Goal: Task Accomplishment & Management: Complete application form

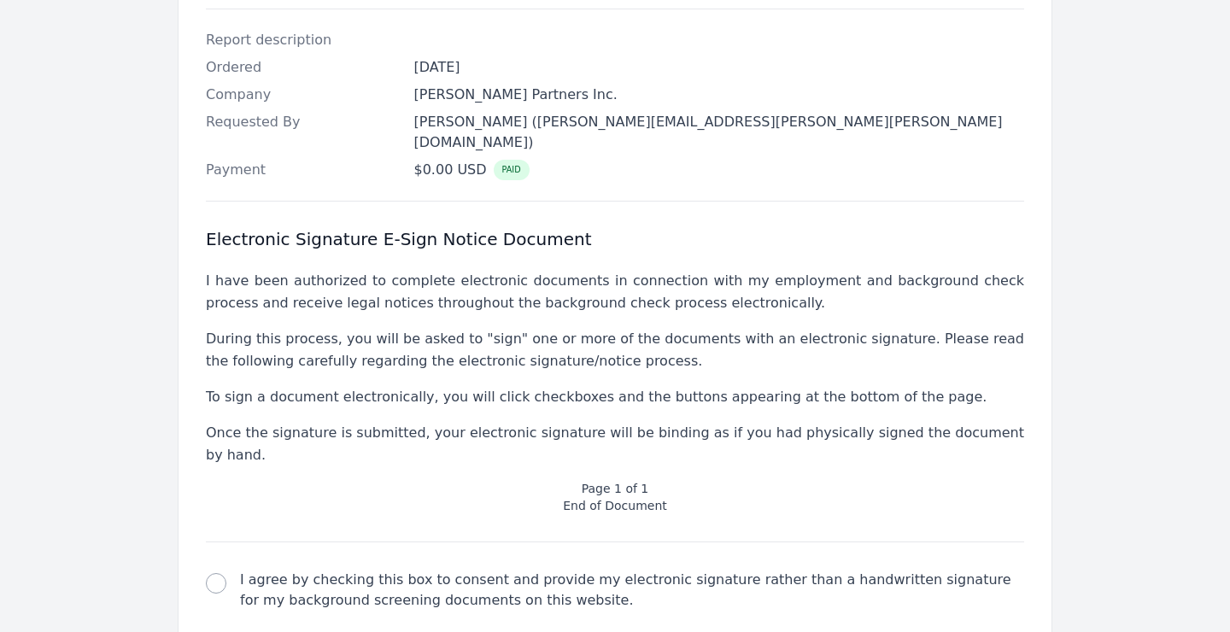
scroll to position [547, 0]
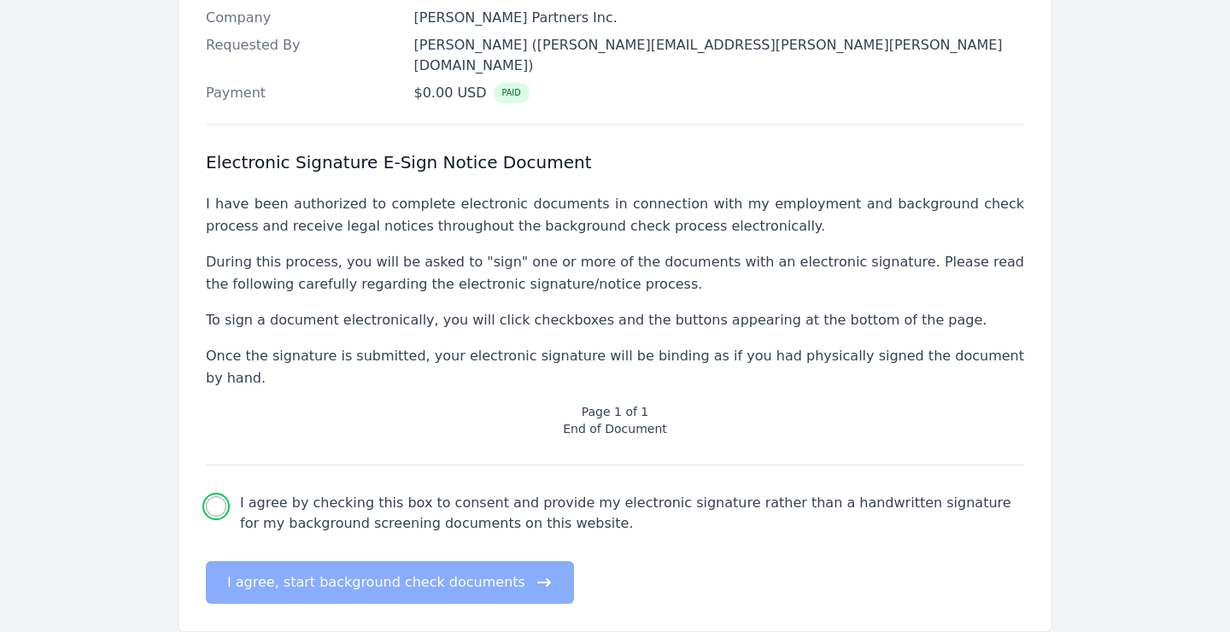
click at [213, 496] on input "I agree by checking this box to consent and provide my electronic signature rat…" at bounding box center [216, 506] width 20 height 20
checkbox input "true"
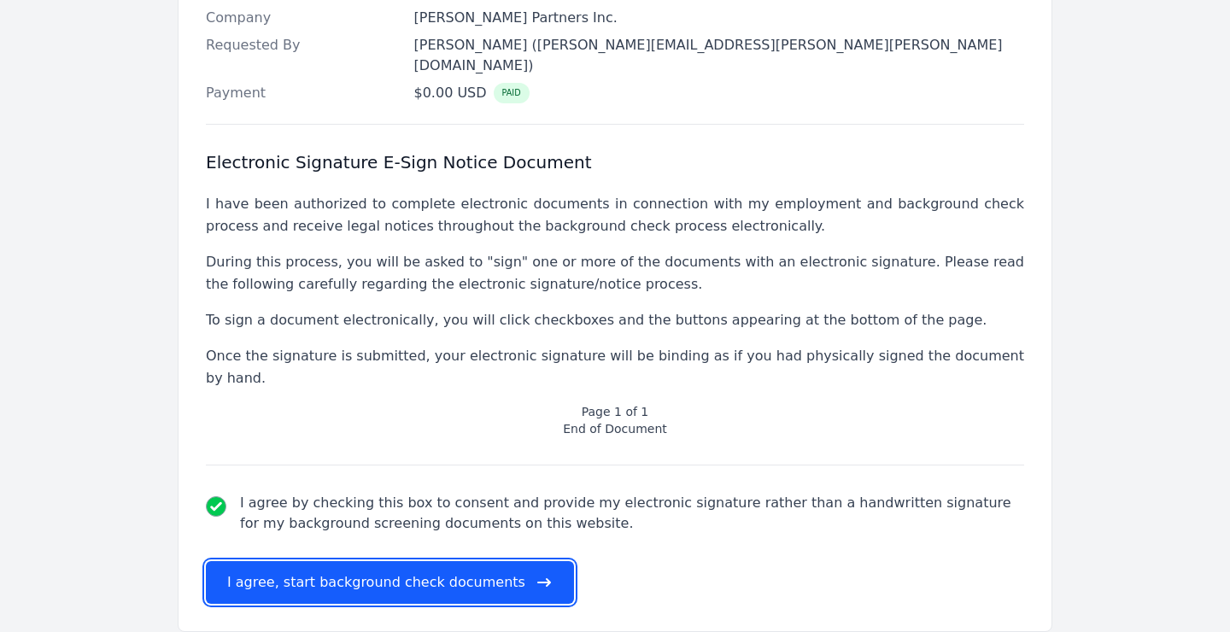
click at [308, 561] on button "I agree, start background check documents" at bounding box center [390, 582] width 368 height 43
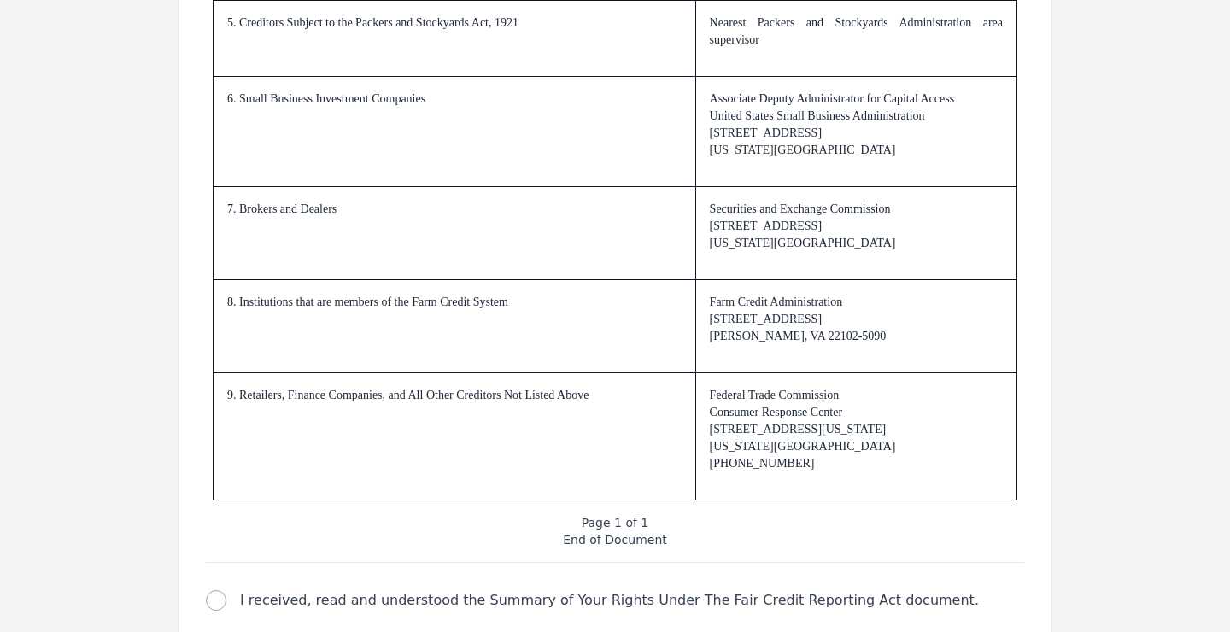
scroll to position [2608, 0]
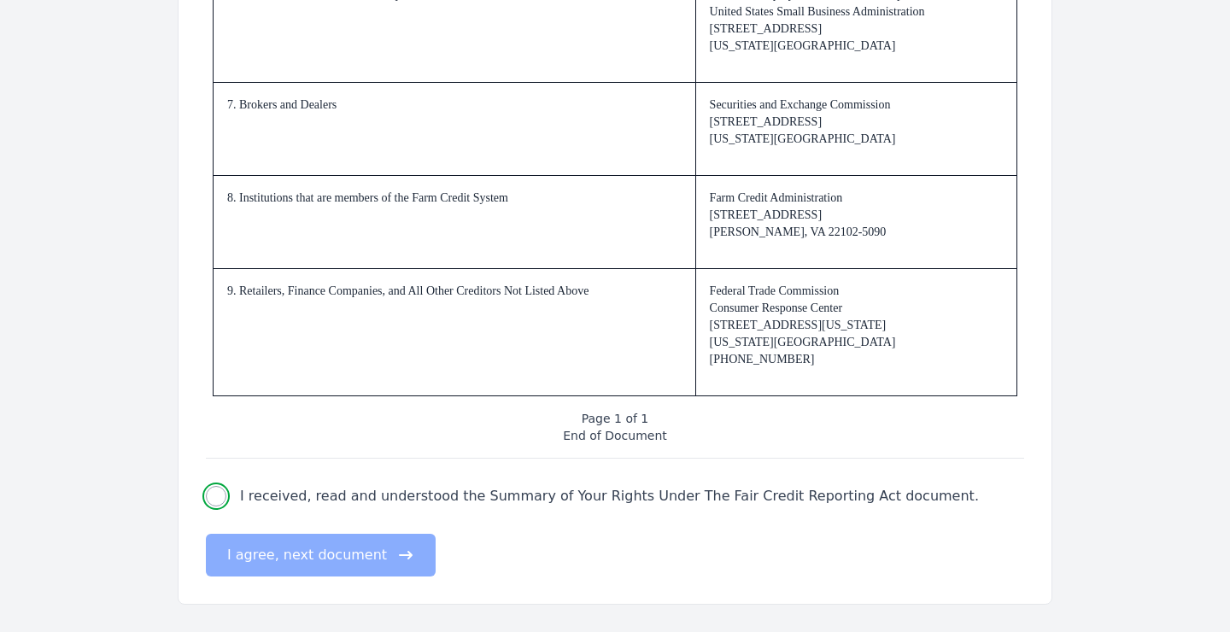
click at [216, 498] on input "I received, read and understood the Summary of Your Rights Under The Fair Credi…" at bounding box center [216, 496] width 20 height 20
checkbox input "true"
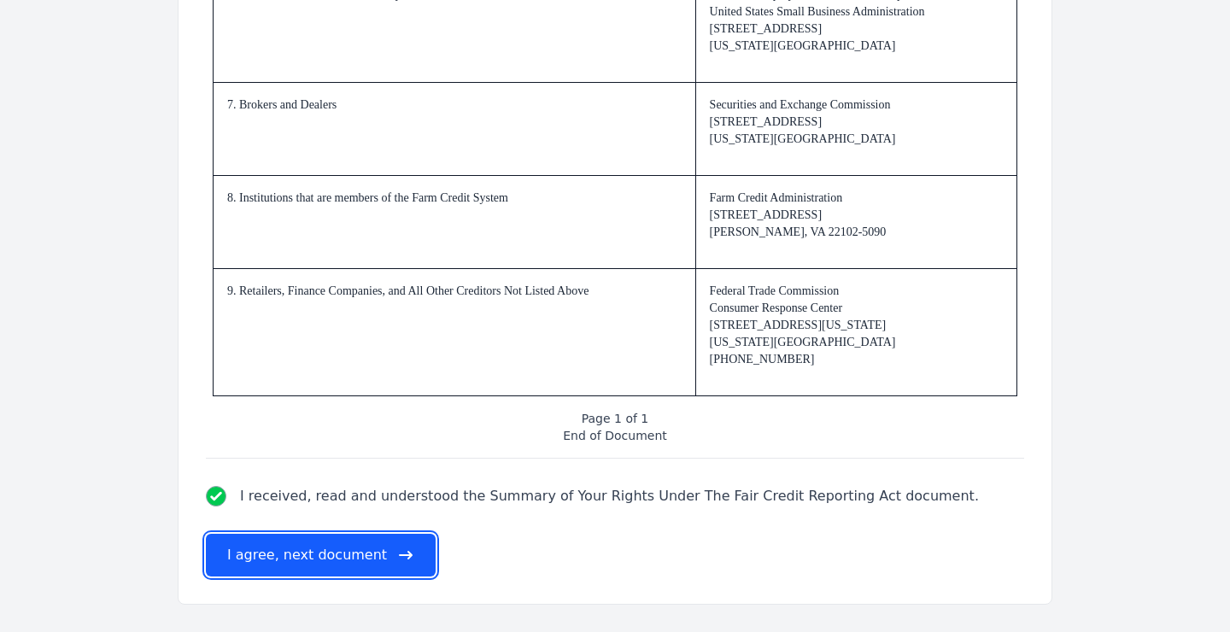
click at [271, 559] on button "I agree, next document" at bounding box center [321, 555] width 230 height 43
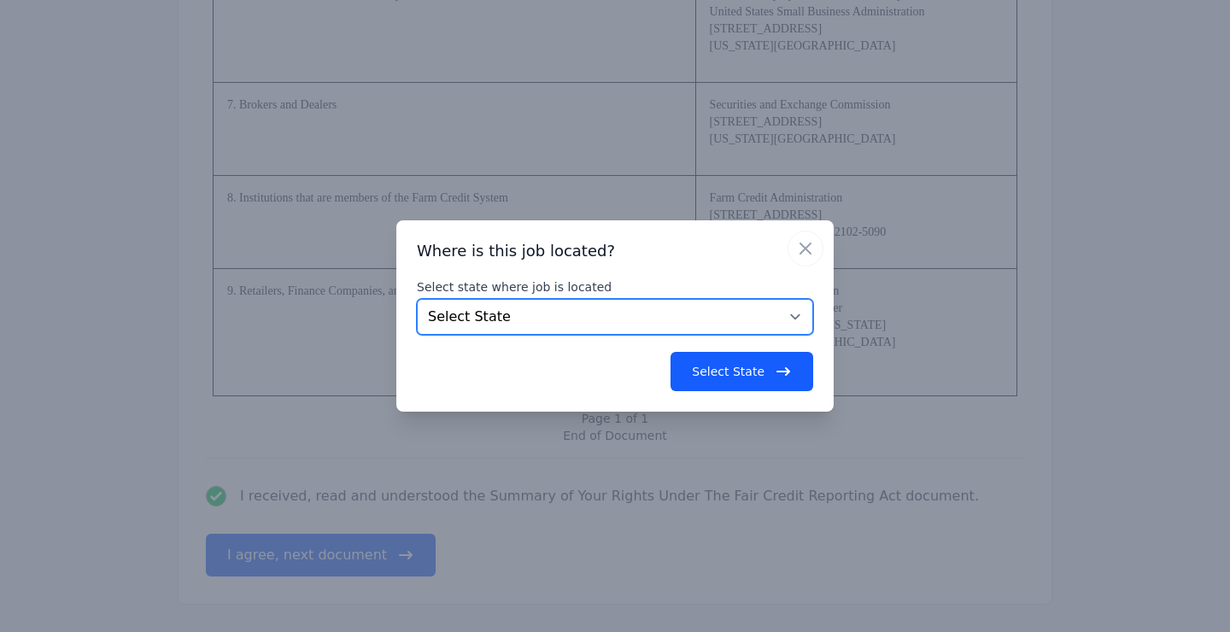
click at [802, 318] on select "Select State [US_STATE] [US_STATE] [US_STATE] [US_STATE] [US_STATE] [US_STATE] …" at bounding box center [615, 317] width 396 height 36
select select "AZ"
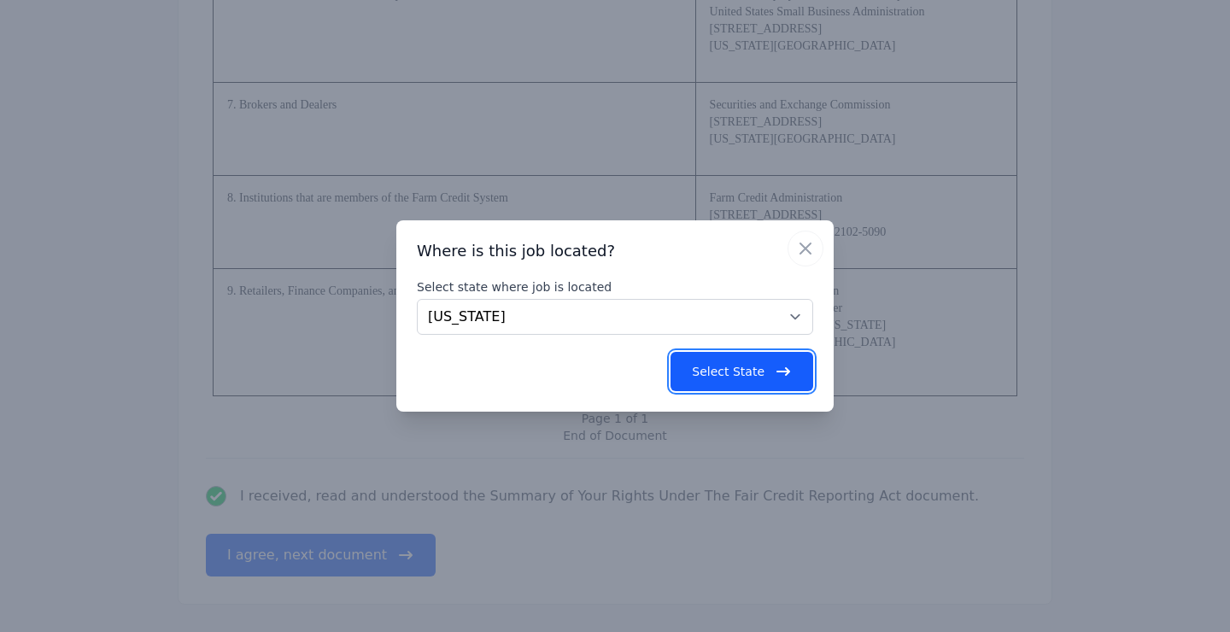
click at [729, 366] on button "Select State" at bounding box center [741, 371] width 143 height 39
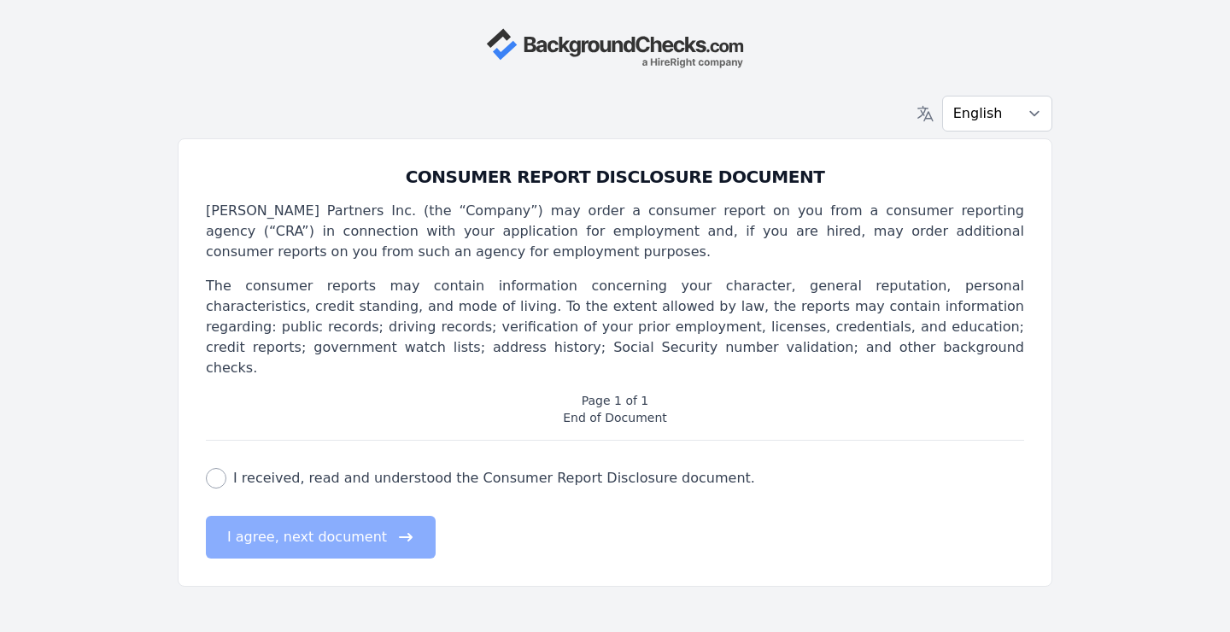
scroll to position [0, 0]
click at [218, 468] on input "I received, read and understood the Consumer Report Disclosure document." at bounding box center [216, 478] width 20 height 20
checkbox input "true"
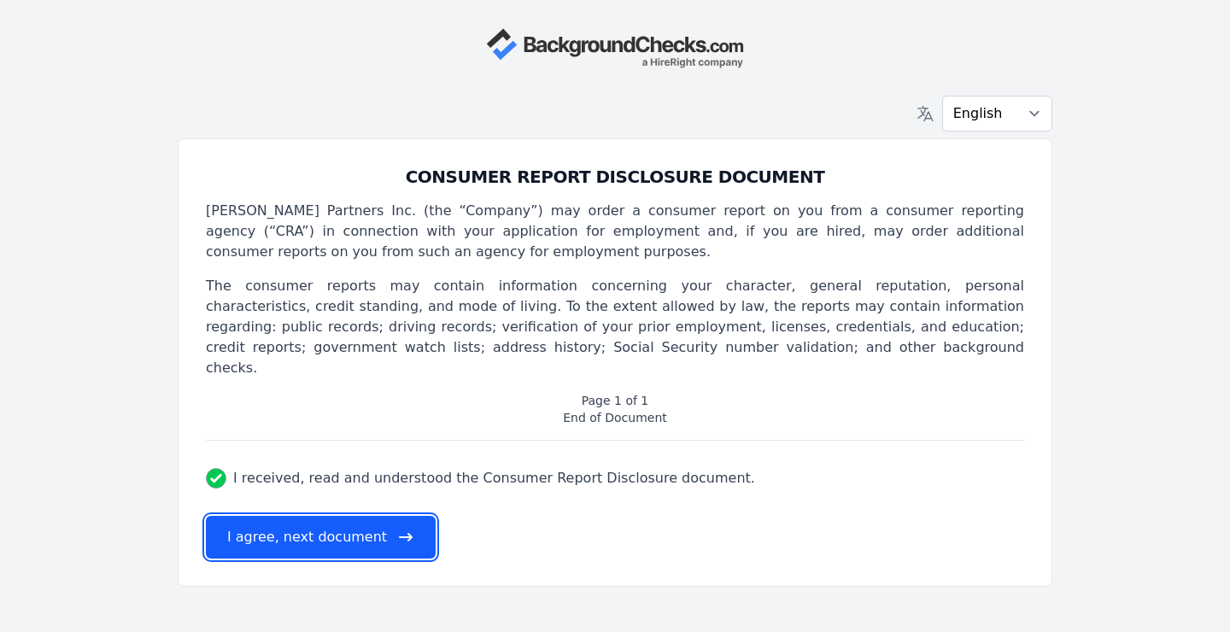
click at [288, 521] on button "I agree, next document" at bounding box center [321, 537] width 230 height 43
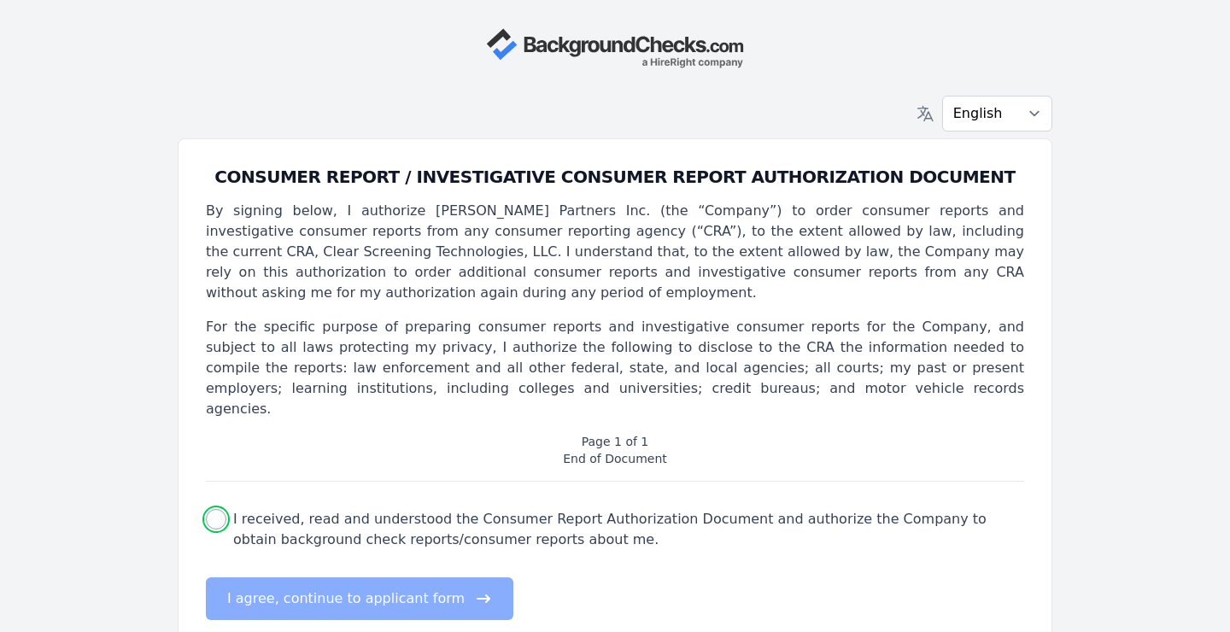
click at [220, 509] on input "I received, read and understood the Consumer Report Authorization Document and …" at bounding box center [216, 519] width 20 height 20
checkbox input "true"
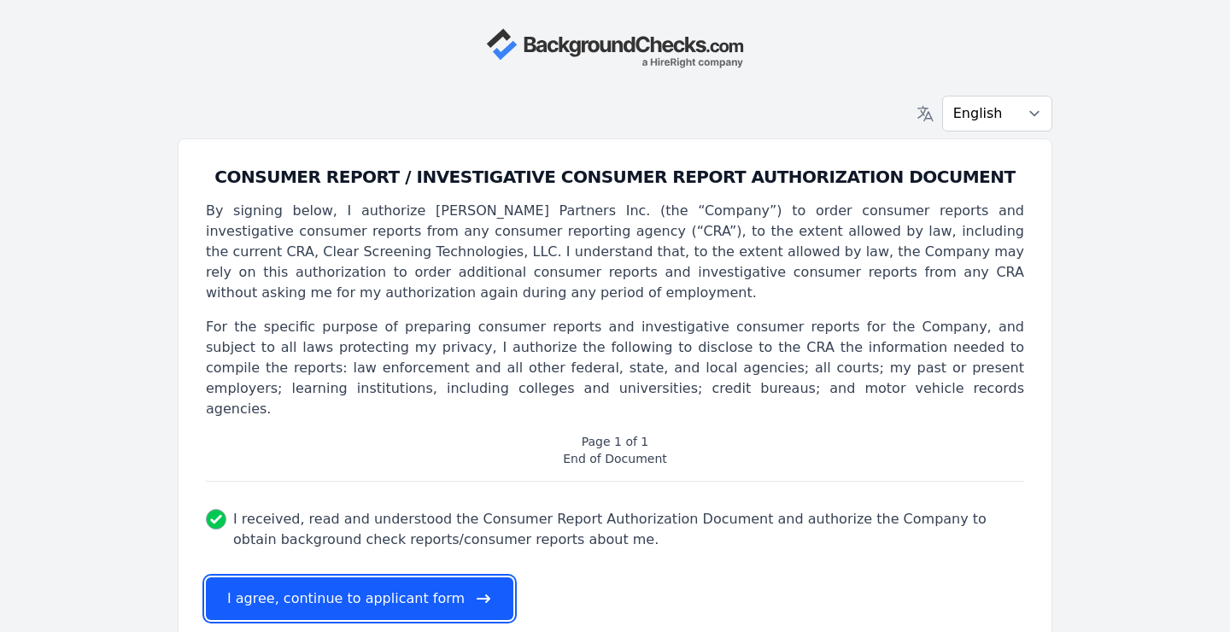
click at [356, 579] on button "I agree, continue to applicant form" at bounding box center [359, 598] width 307 height 43
select select
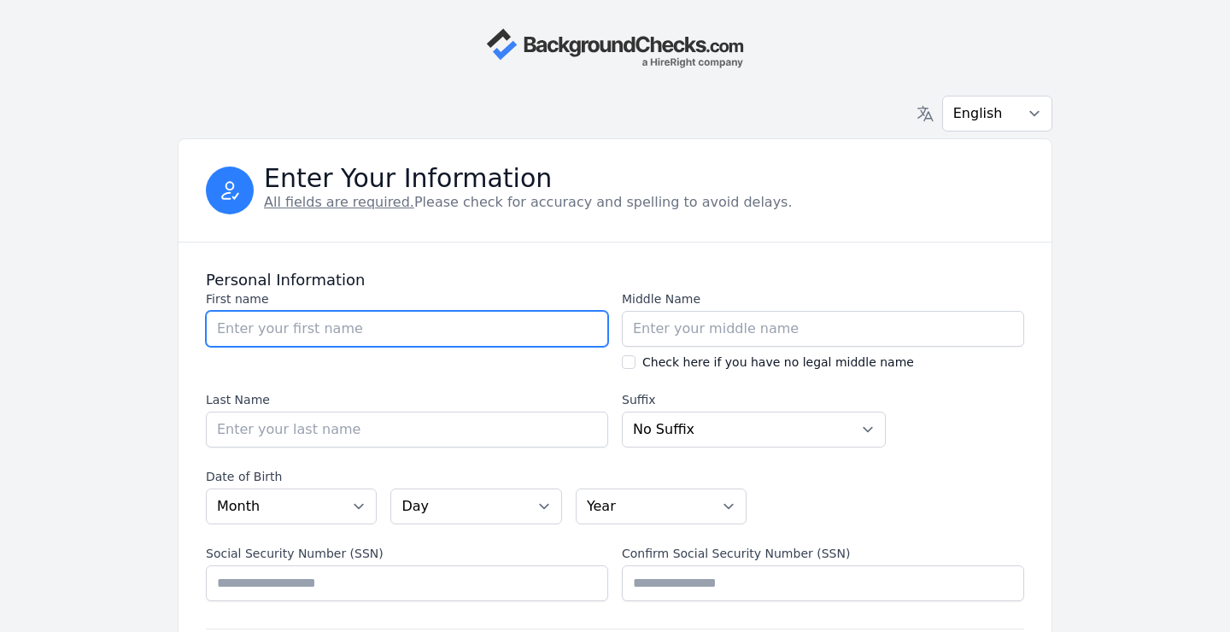
click at [413, 327] on input "First name" at bounding box center [407, 329] width 402 height 36
type input "Franklin"
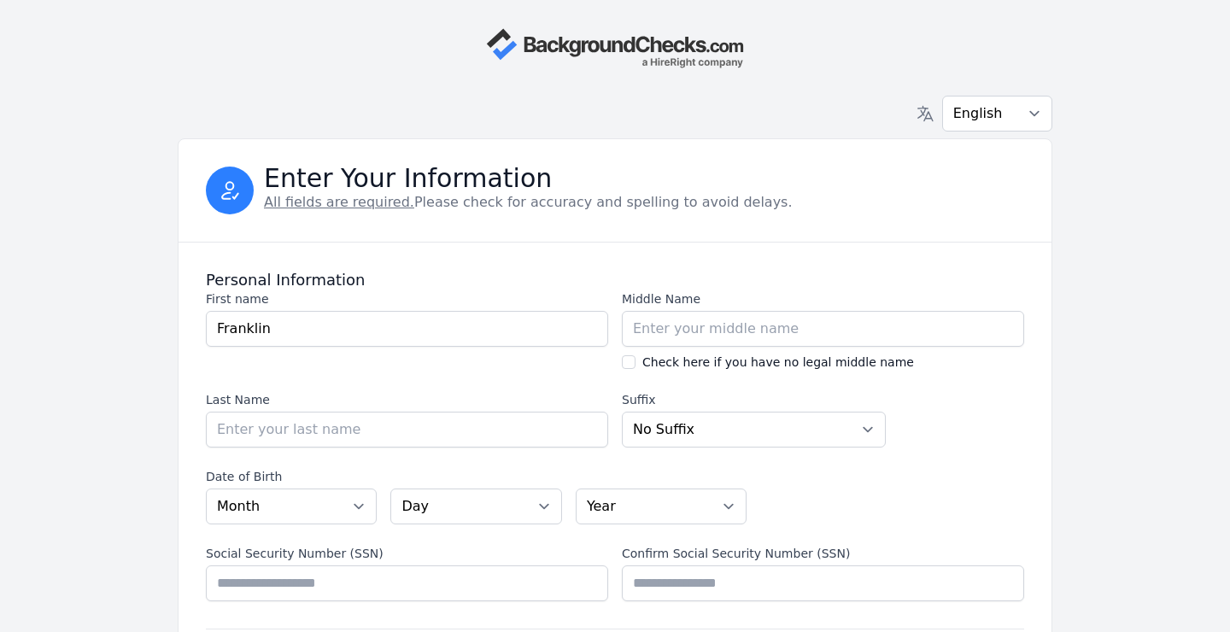
click at [636, 364] on div "Check here if you have no legal middle name Check here if you have no legal mid…" at bounding box center [823, 362] width 402 height 17
click at [629, 365] on input "Check here if you have no legal middle name" at bounding box center [629, 362] width 14 height 14
checkbox input "true"
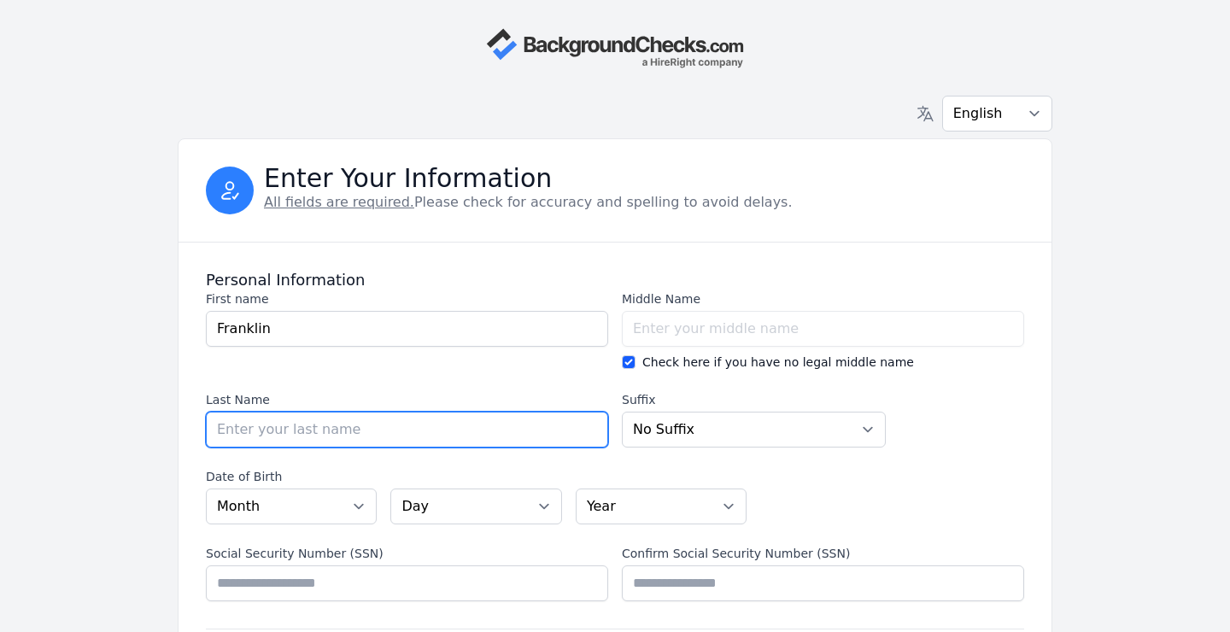
click at [346, 431] on input "Last Name" at bounding box center [407, 430] width 402 height 36
type input "[PERSON_NAME]"
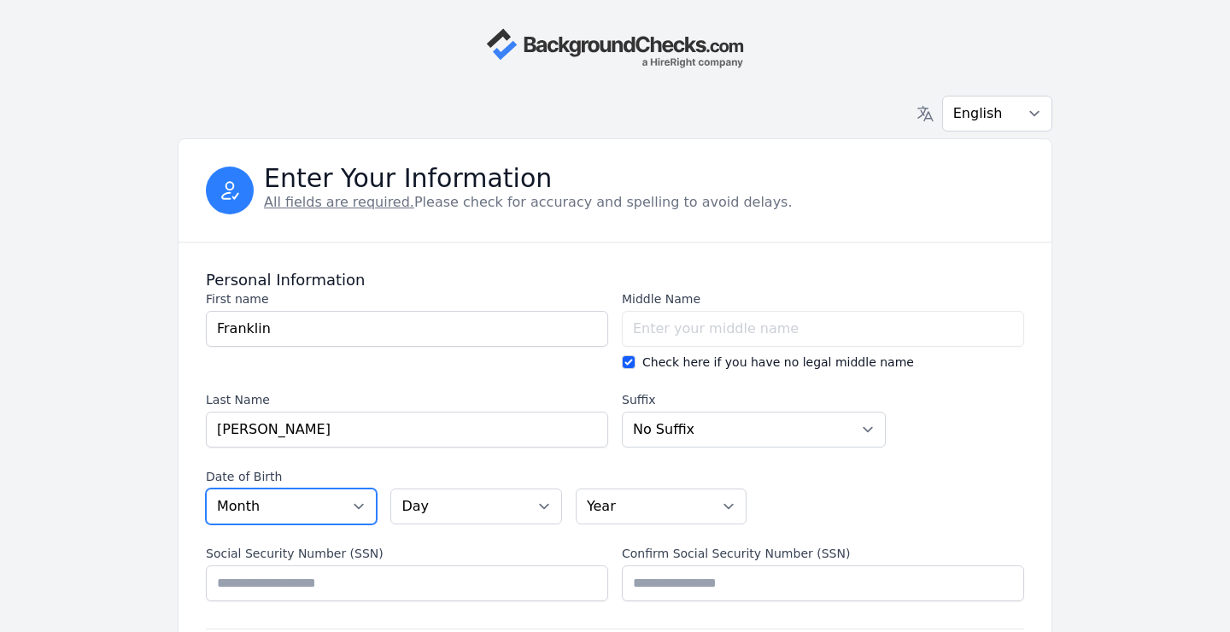
click at [360, 507] on select "Month [DATE] - [DATE] - [DATE] - [DATE] - [DATE] - [DATE] - [DATE] - [DATE] - […" at bounding box center [291, 507] width 171 height 36
select select "02"
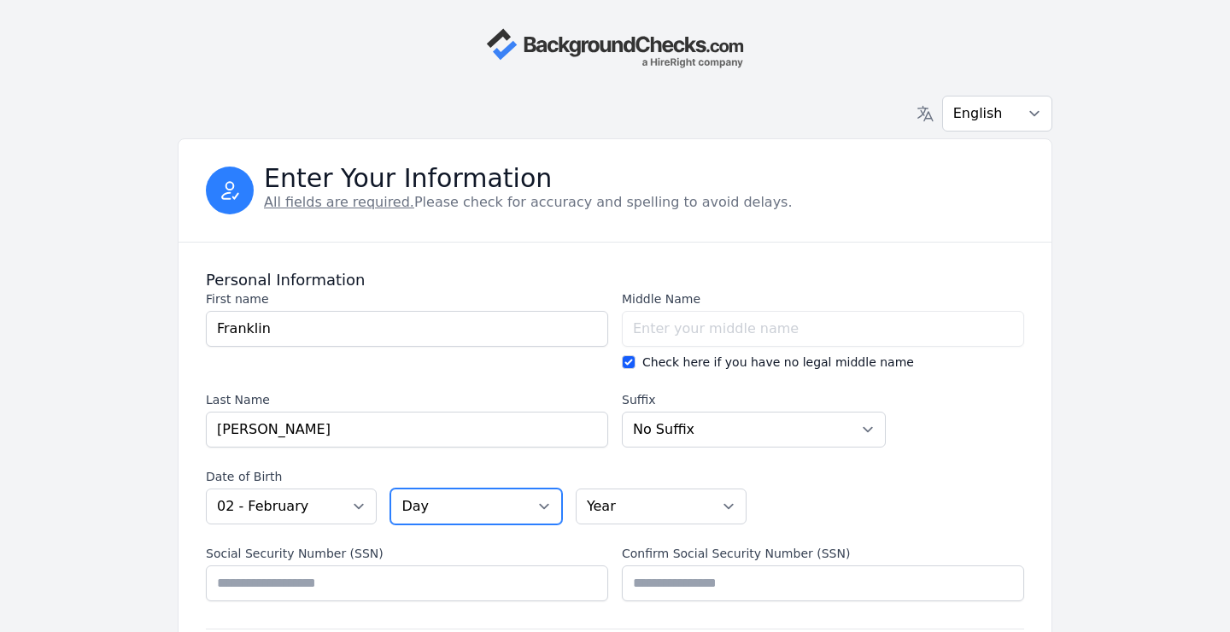
click at [544, 506] on select "Day 01 02 03 04 05 06 07 08 09 10 11 12 13 14 15 16 17 18 19 20 21 22 23 24 25 …" at bounding box center [475, 507] width 171 height 36
select select "03"
click at [732, 506] on select "Year [DATE] 2006 2005 2004 2003 2002 2001 2000 1999 1998 1997 1996 1995 1994 19…" at bounding box center [661, 507] width 171 height 36
select select "1976"
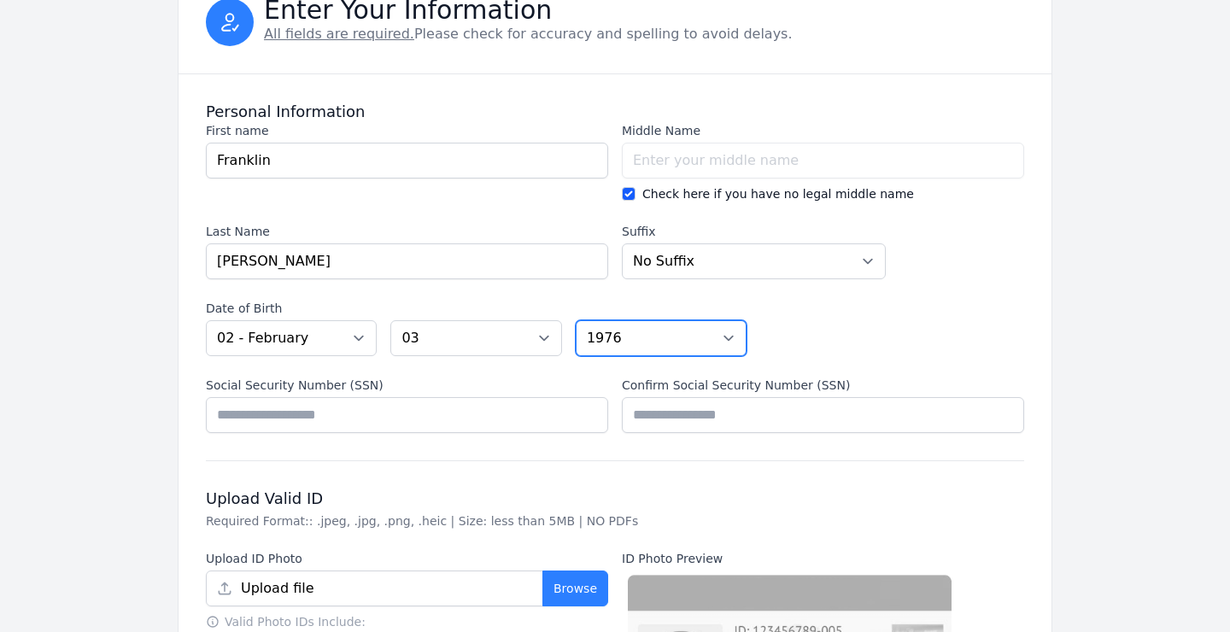
scroll to position [169, 0]
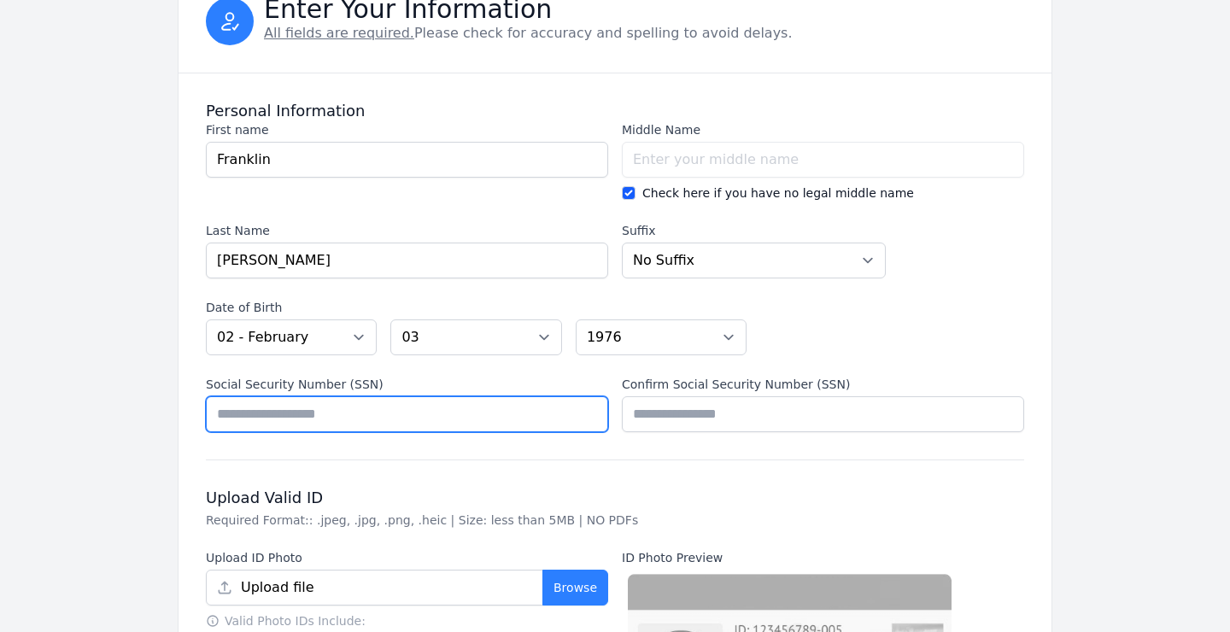
click at [376, 420] on input "Social Security Number (SSN)" at bounding box center [407, 414] width 402 height 36
type input "*********"
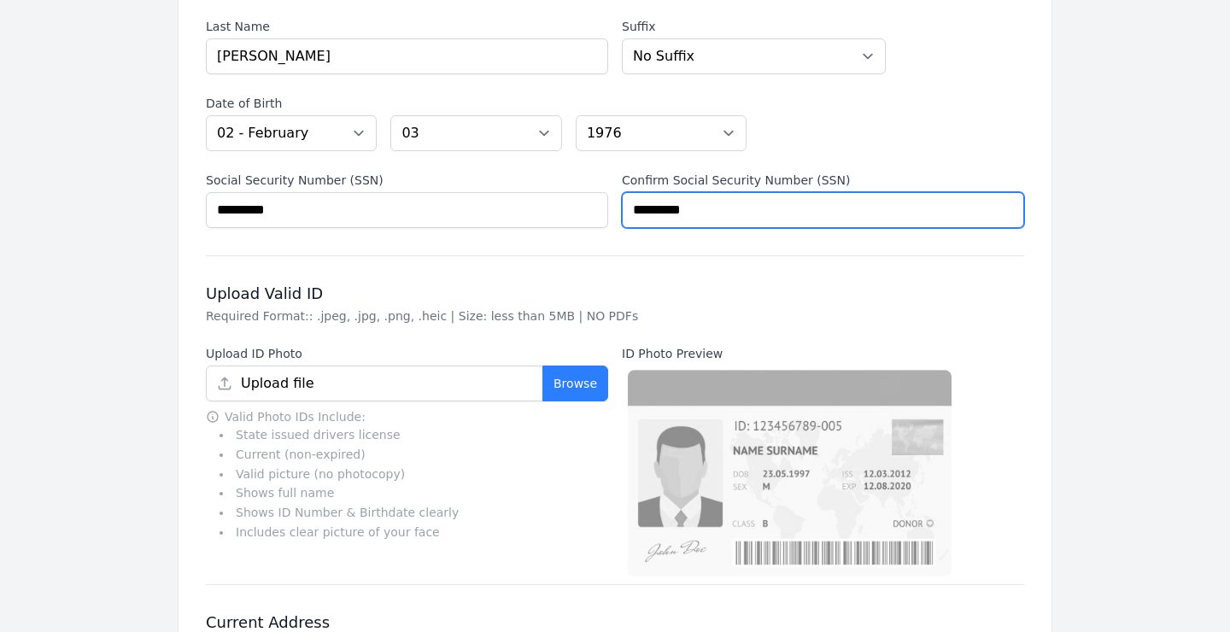
scroll to position [393, 0]
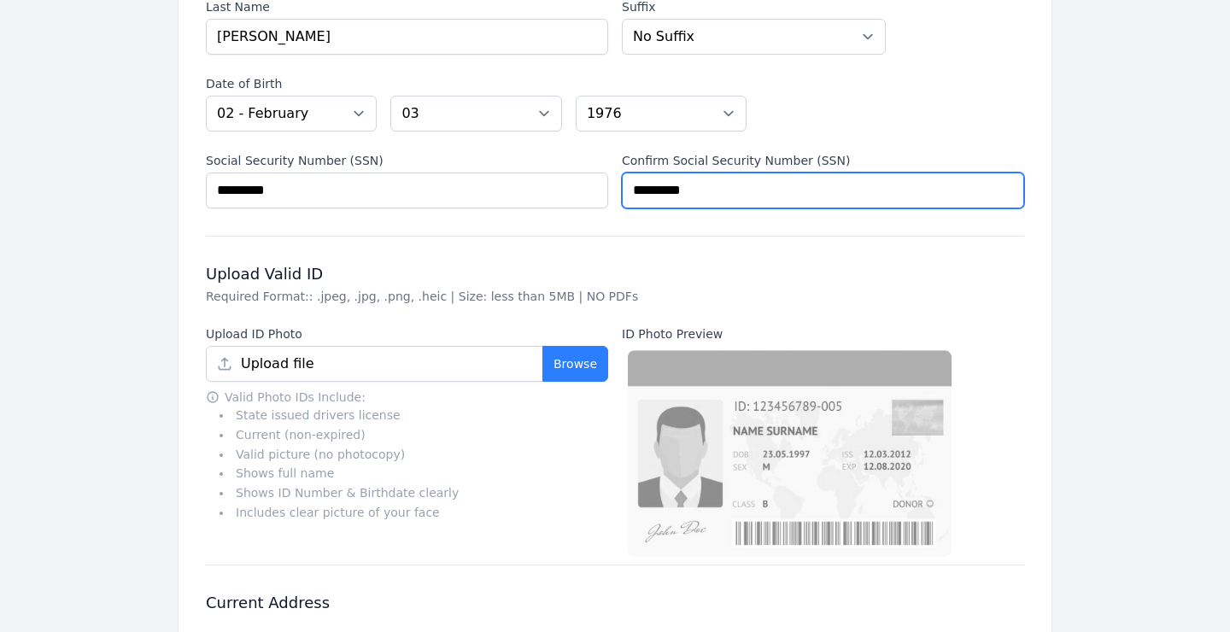
type input "*********"
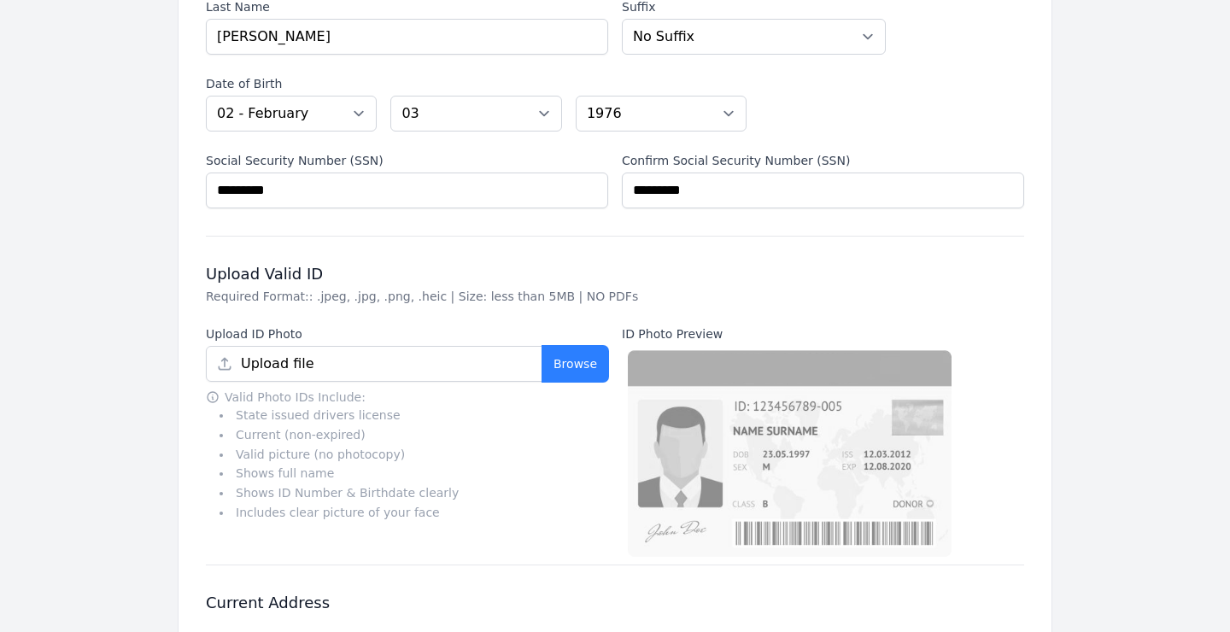
click at [580, 366] on button "Browse" at bounding box center [575, 364] width 66 height 36
type input "[PERSON_NAME] AZ Drivers License - Front.jpg"
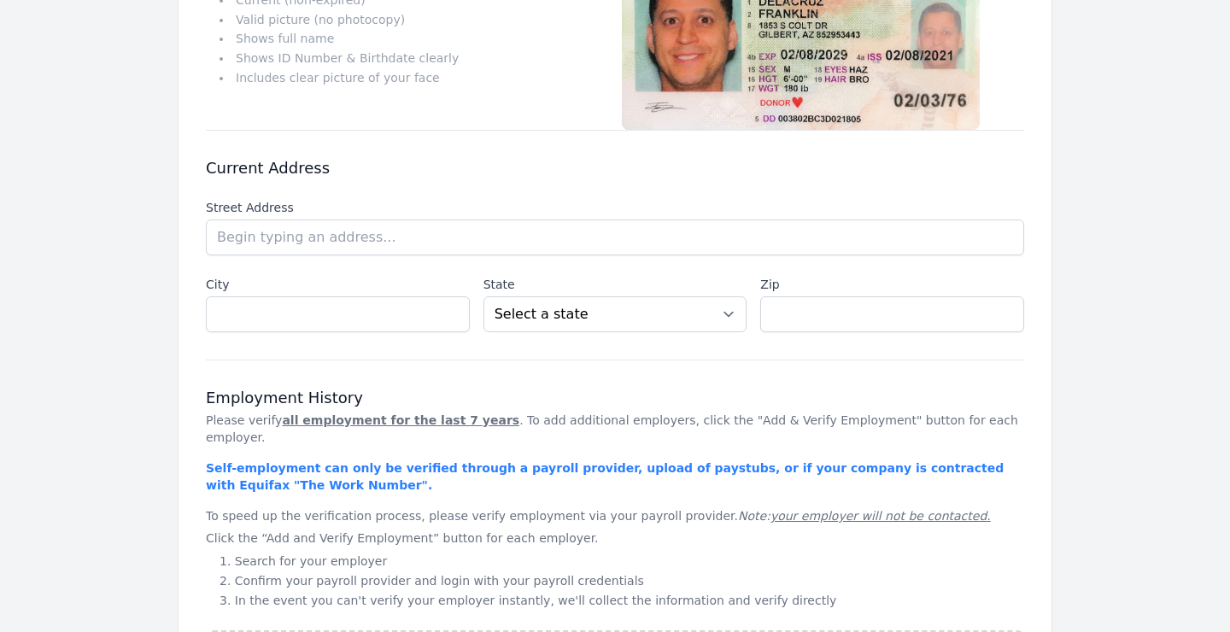
scroll to position [861, 0]
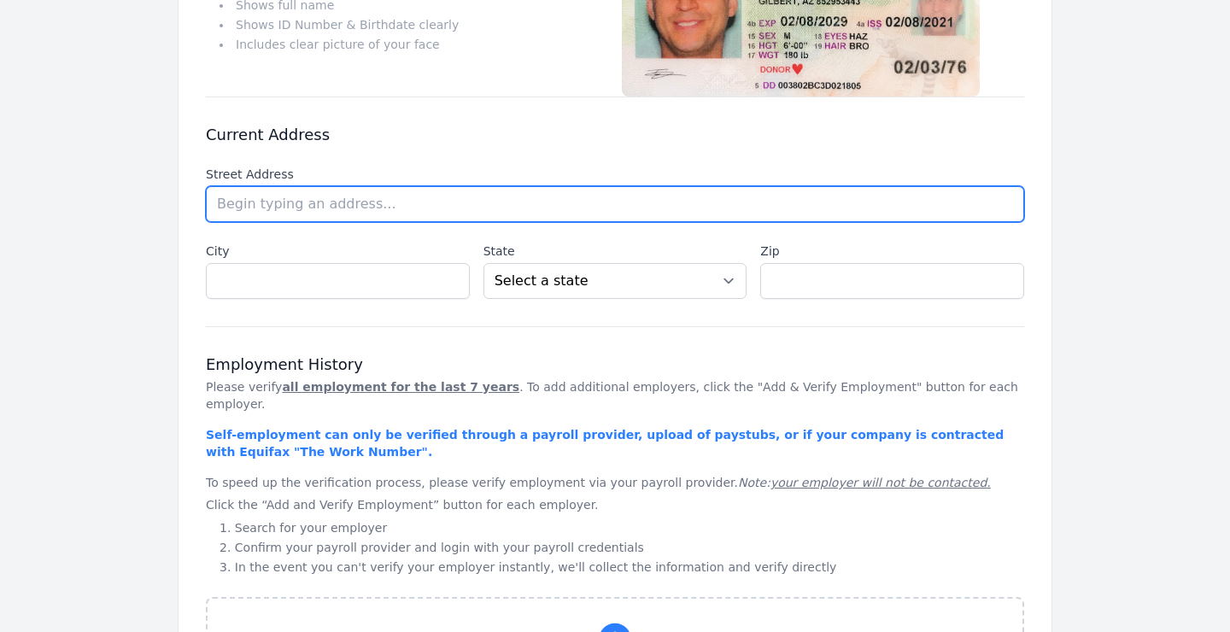
click at [267, 200] on input "text" at bounding box center [615, 204] width 818 height 36
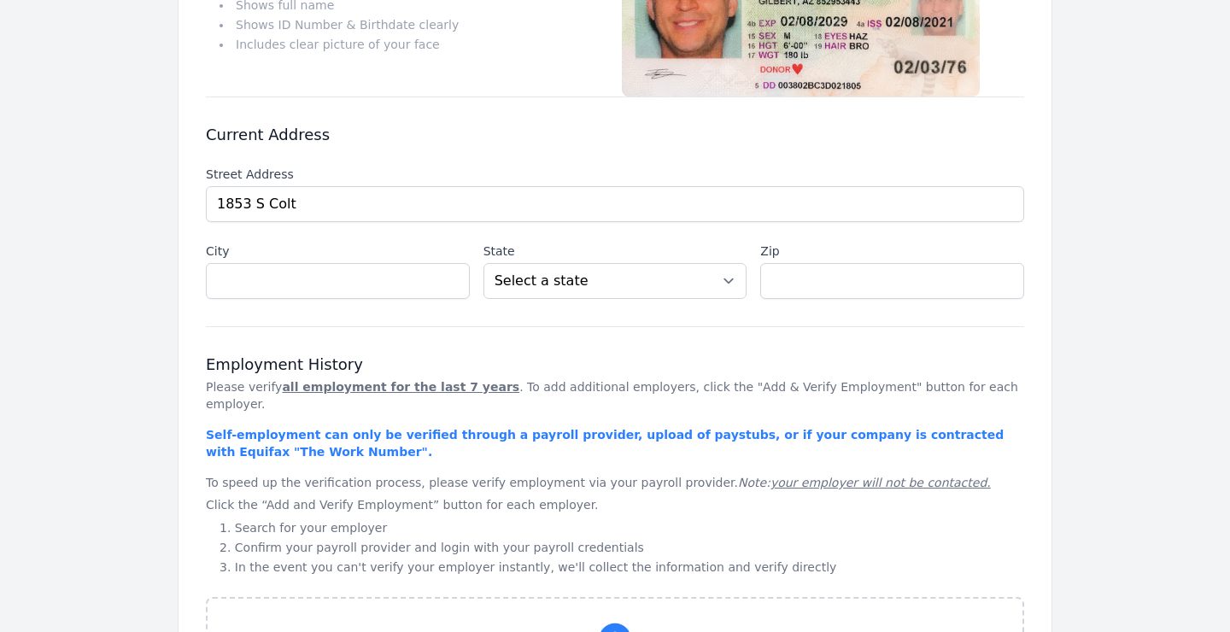
click at [0, 0] on li "[STREET_ADDRESS][PERSON_NAME]" at bounding box center [0, 0] width 0 height 0
type input "1853 S Colt Dr"
type input "[PERSON_NAME]"
select select "AZ"
type input "85295"
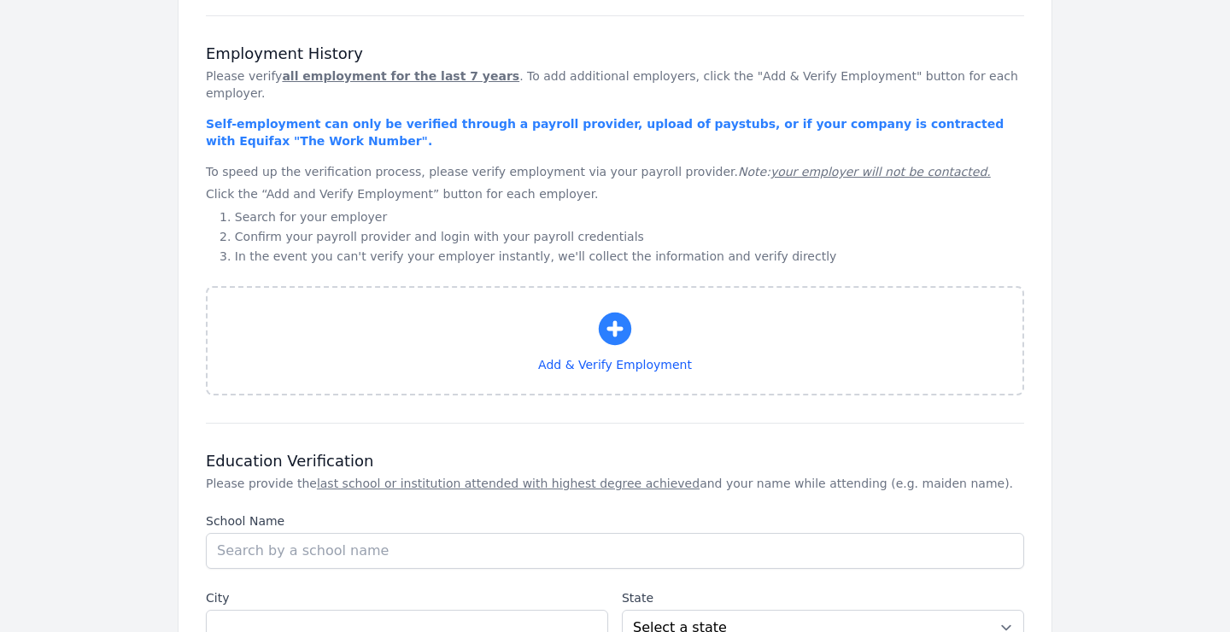
scroll to position [1198, 0]
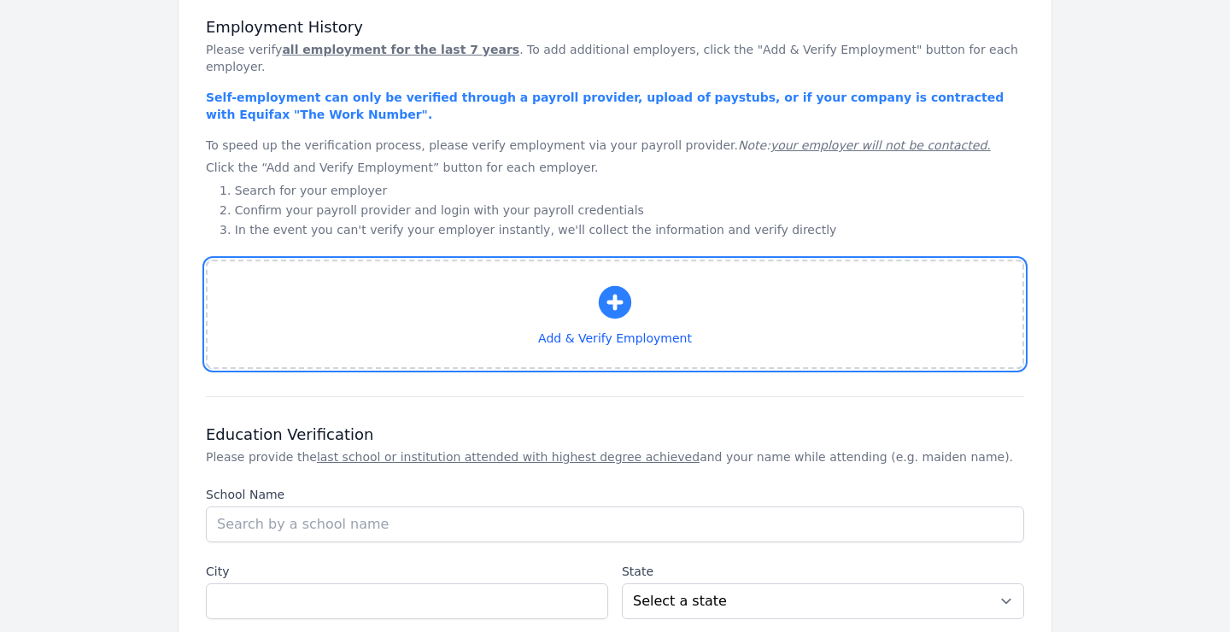
click at [612, 286] on icon "button" at bounding box center [615, 302] width 32 height 32
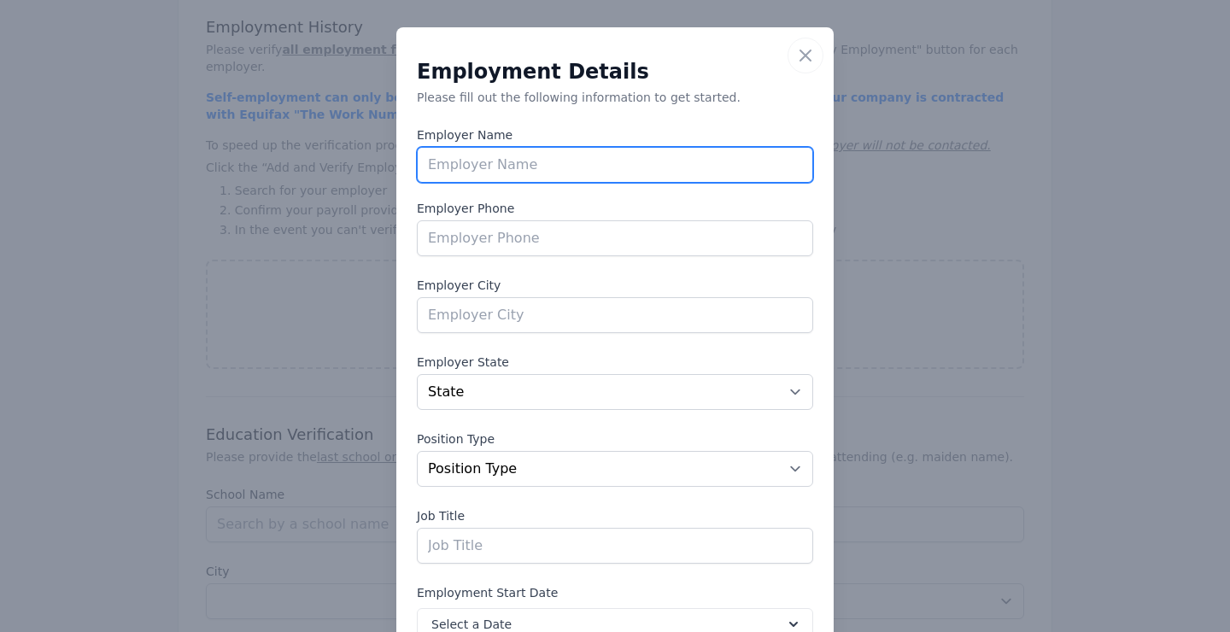
click at [462, 157] on input "text" at bounding box center [615, 165] width 396 height 36
type input "Fidelity National Financial"
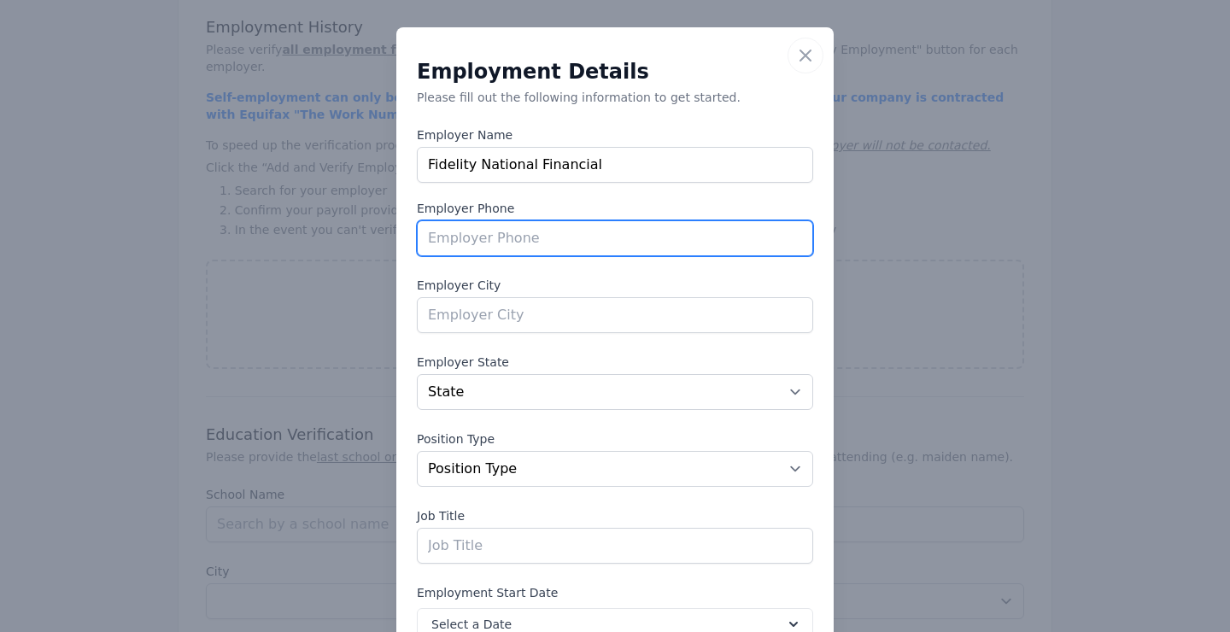
click at [483, 238] on input "tel" at bounding box center [615, 238] width 396 height 36
type input "[PHONE_NUMBER]"
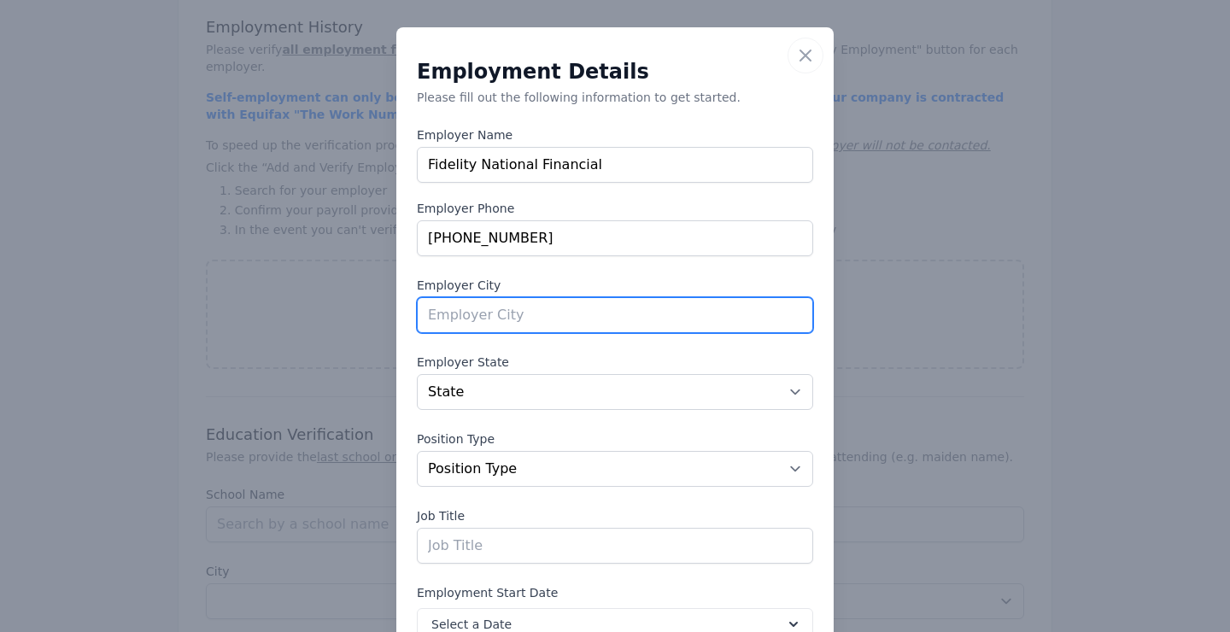
click at [477, 313] on input "text" at bounding box center [615, 315] width 396 height 36
type input "Scottsdale"
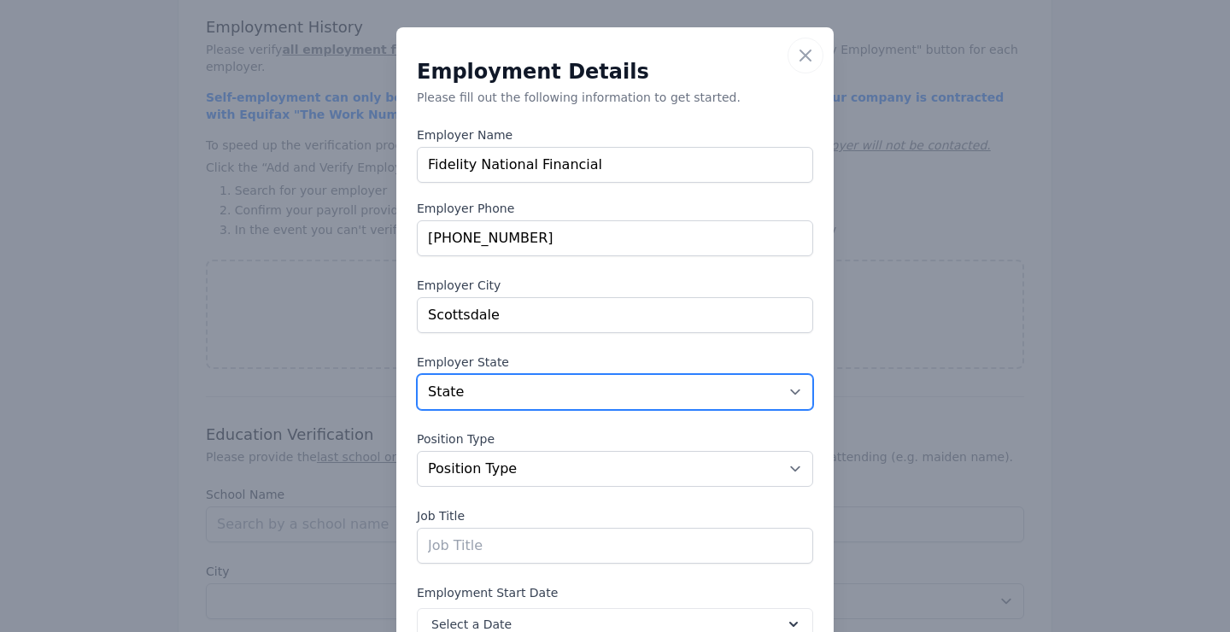
click at [795, 384] on select "State [US_STATE] [US_STATE] [US_STATE] [US_STATE] [US_STATE] [US_STATE] [US_STA…" at bounding box center [615, 392] width 396 height 36
select select "AZ"
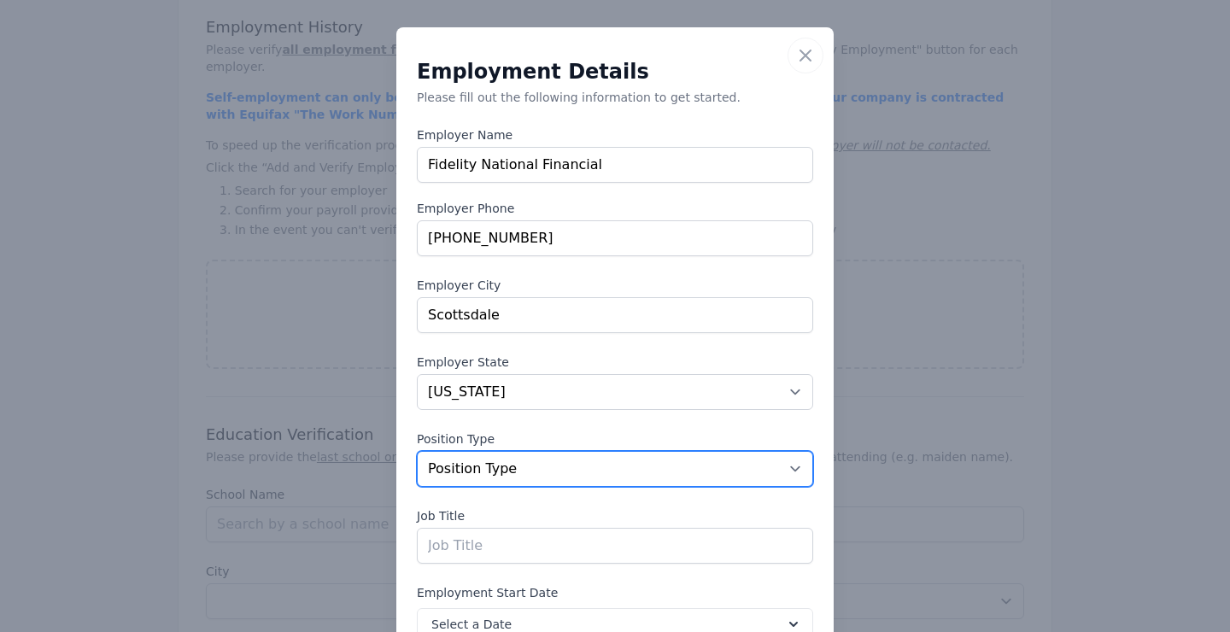
click at [791, 470] on select "Position Type Full Time Part time Self Employed Contract Internship Other" at bounding box center [615, 469] width 396 height 36
select select "fulltime"
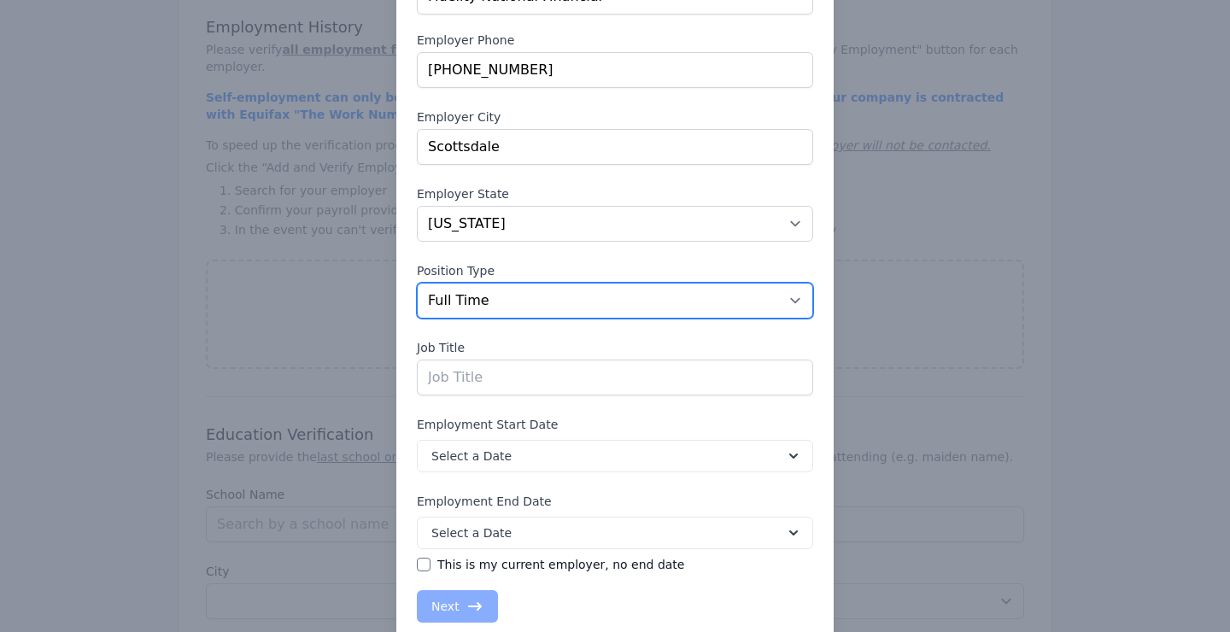
scroll to position [207, 0]
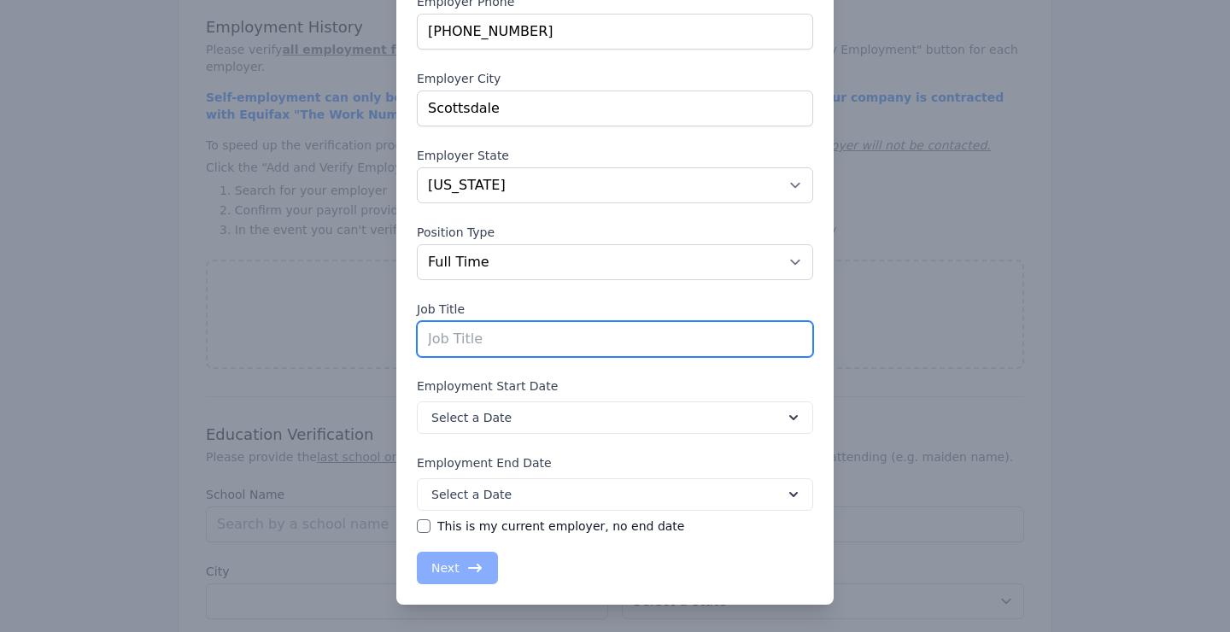
click at [489, 341] on input "text" at bounding box center [615, 339] width 396 height 36
type input "Vice President - Commercial Account Manager"
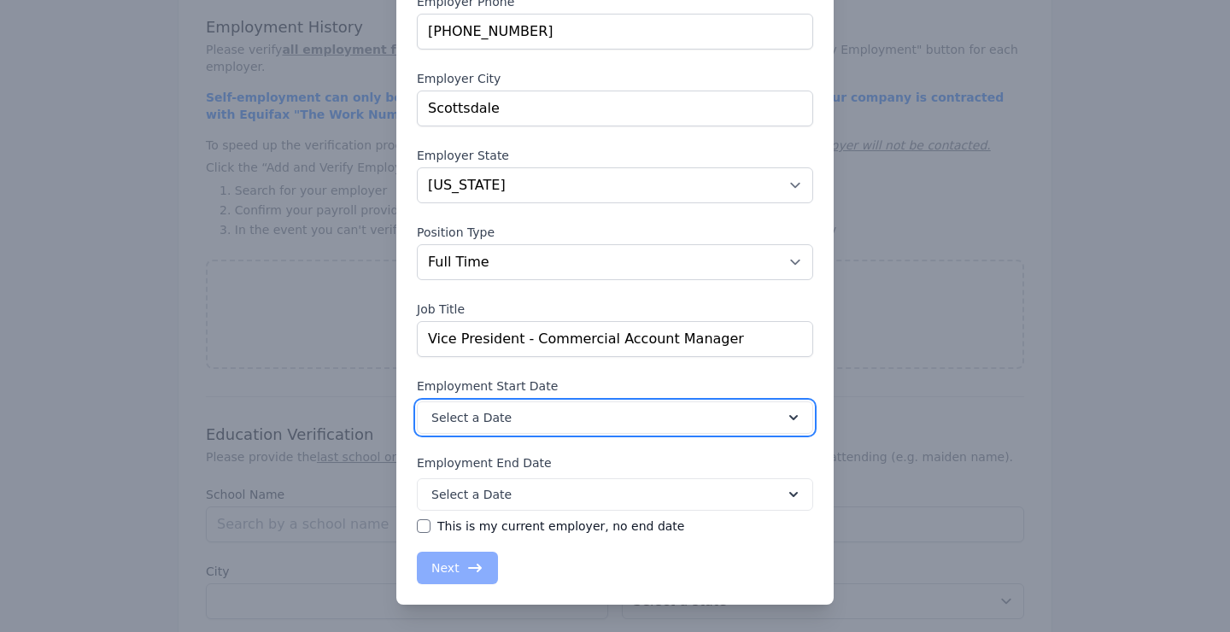
click at [796, 418] on icon at bounding box center [793, 417] width 17 height 17
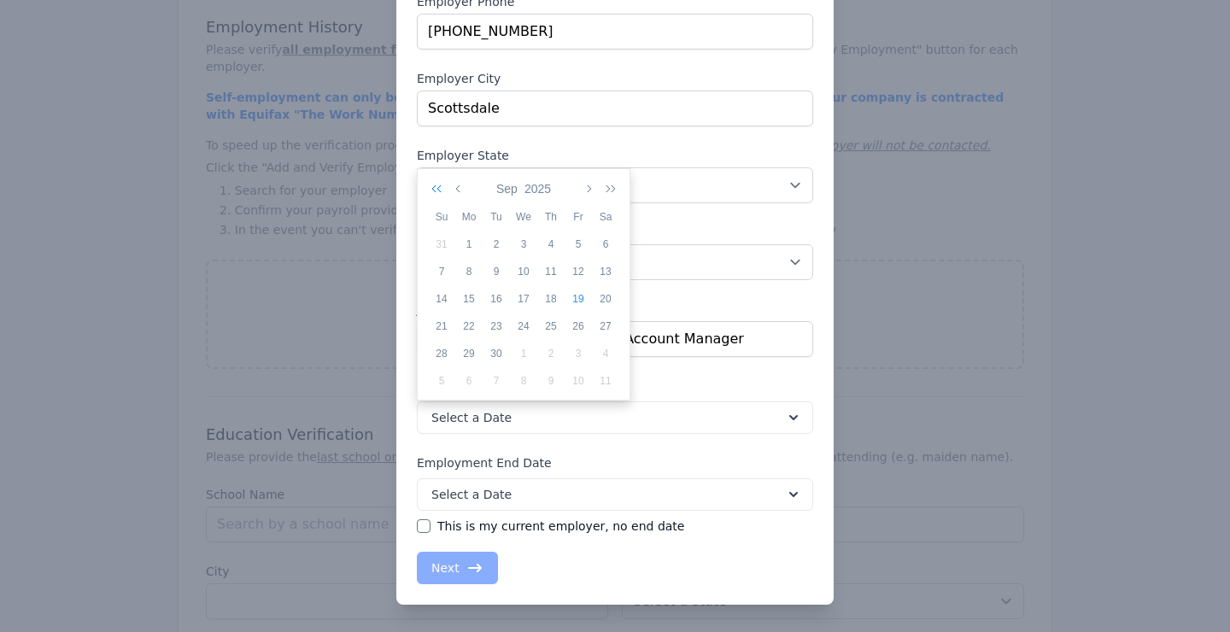
click at [438, 188] on icon "button" at bounding box center [439, 189] width 17 height 14
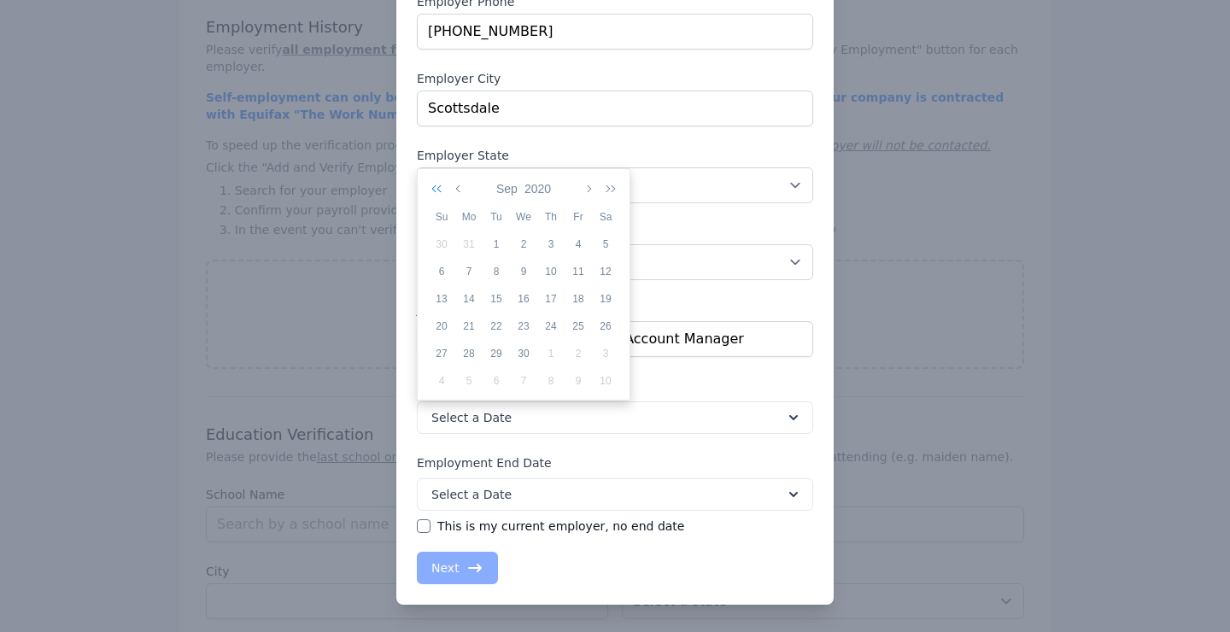
click at [438, 188] on icon "button" at bounding box center [439, 189] width 17 height 14
click at [588, 186] on icon "button" at bounding box center [587, 189] width 9 height 14
click at [496, 248] on div "1" at bounding box center [496, 244] width 27 height 15
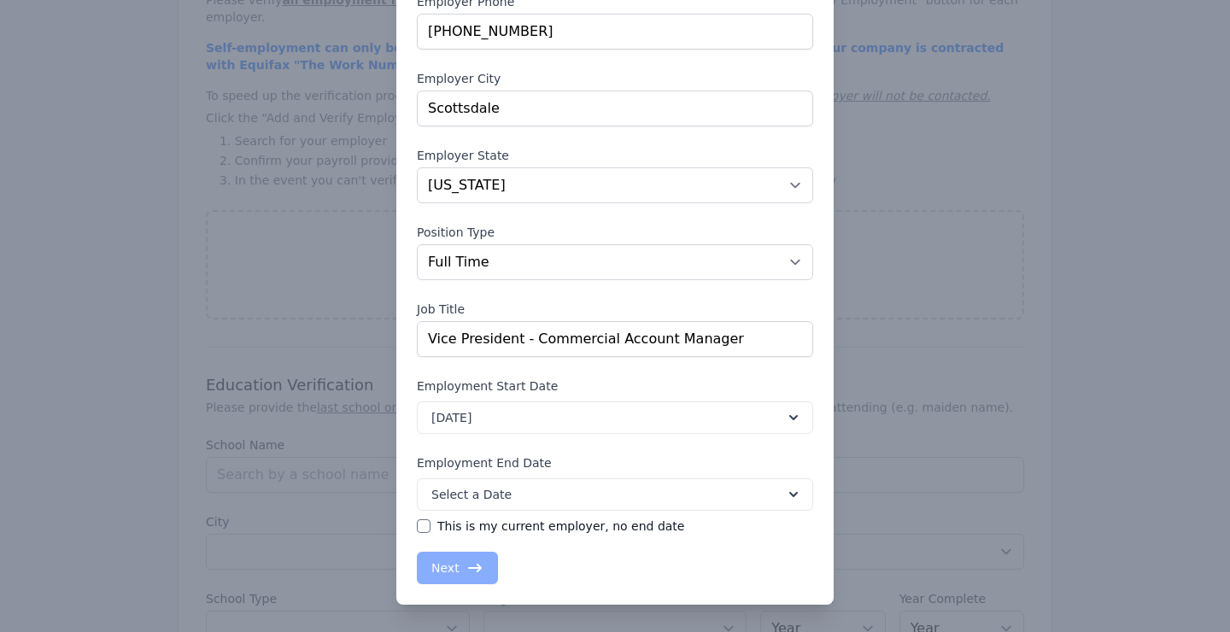
scroll to position [1331, 0]
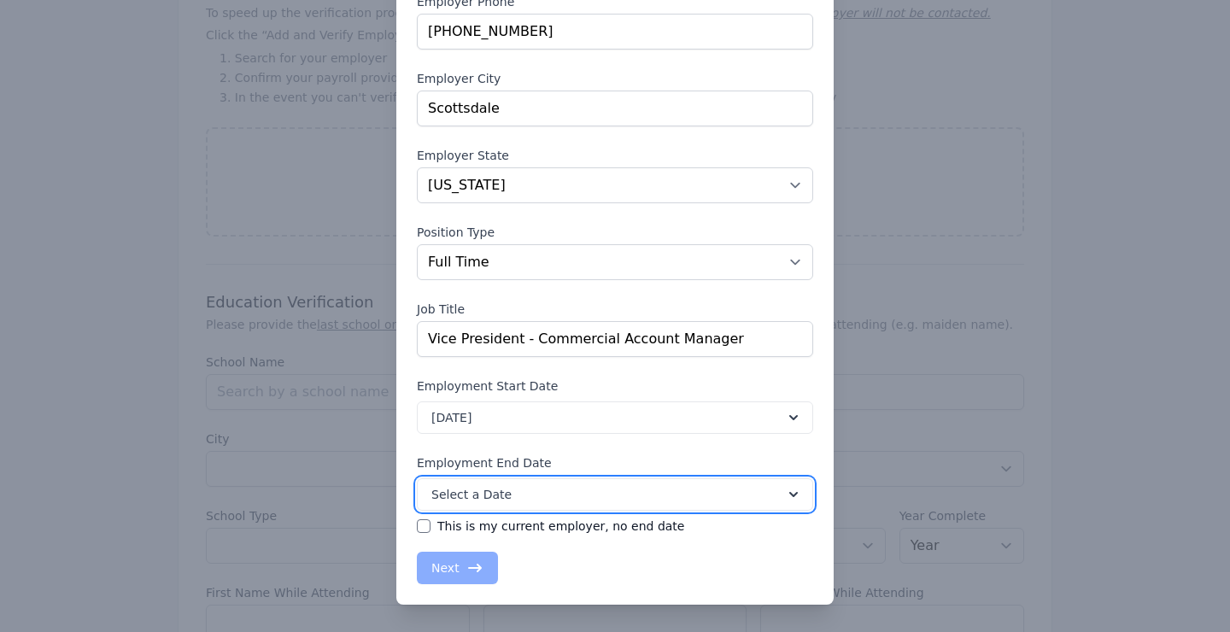
click at [795, 496] on icon at bounding box center [793, 494] width 17 height 17
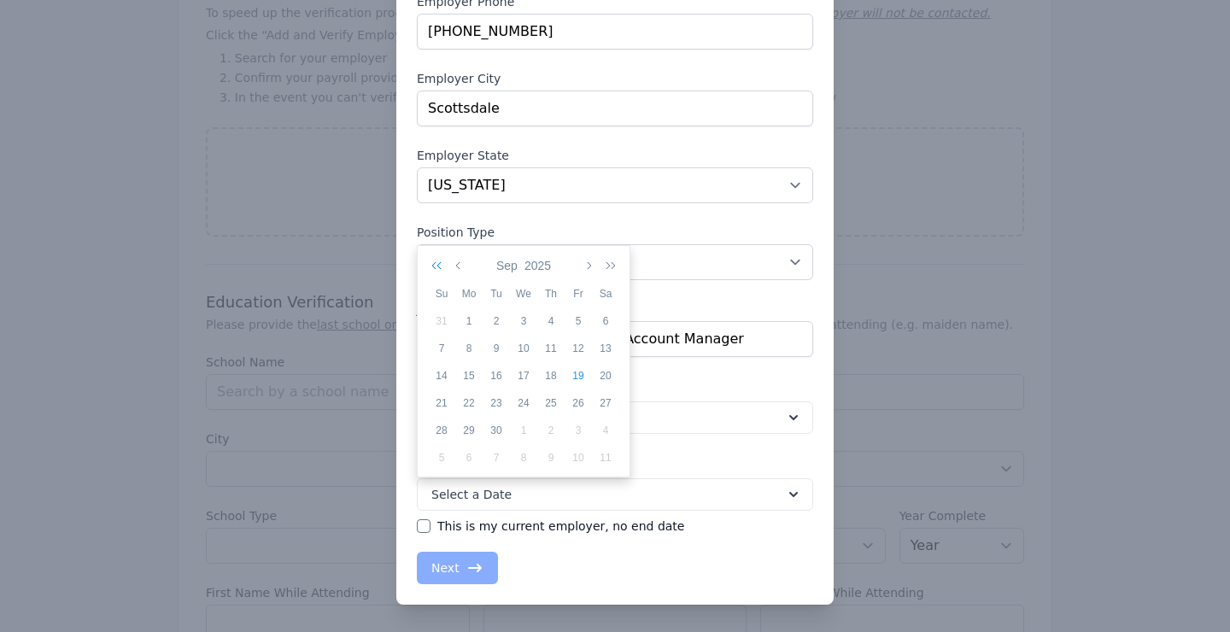
click at [439, 263] on icon "button" at bounding box center [439, 266] width 17 height 14
click at [438, 264] on icon "button" at bounding box center [439, 266] width 17 height 14
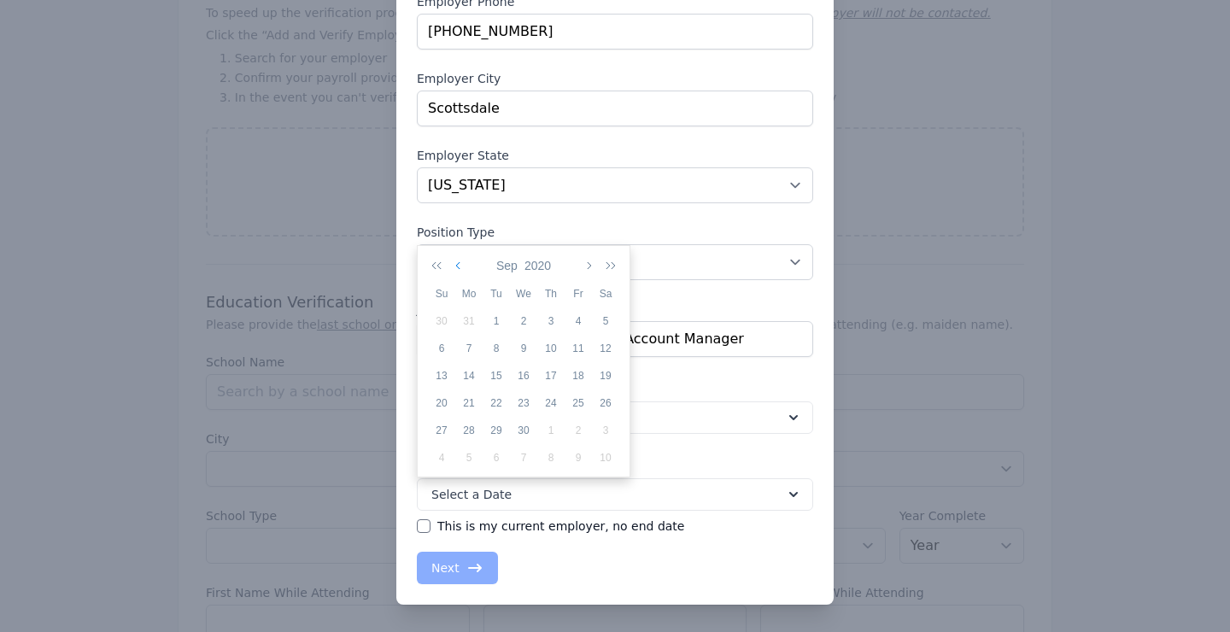
click at [461, 263] on icon "button" at bounding box center [459, 266] width 9 height 14
click at [577, 315] on div "1" at bounding box center [578, 320] width 27 height 15
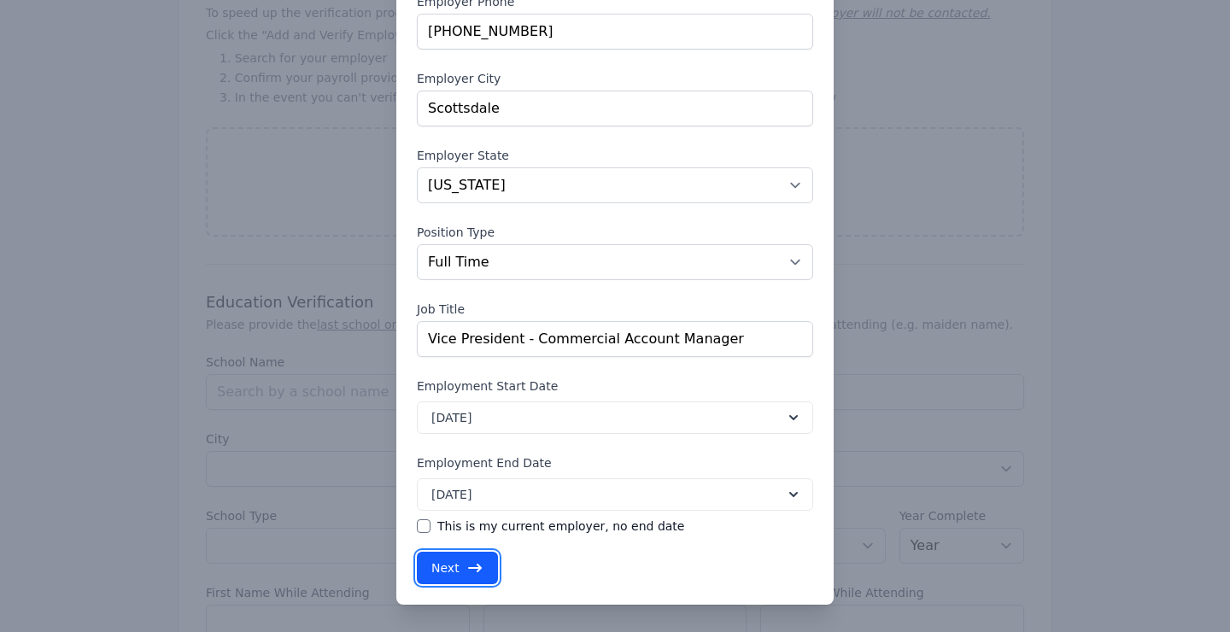
click at [447, 566] on button "Next" at bounding box center [457, 568] width 81 height 32
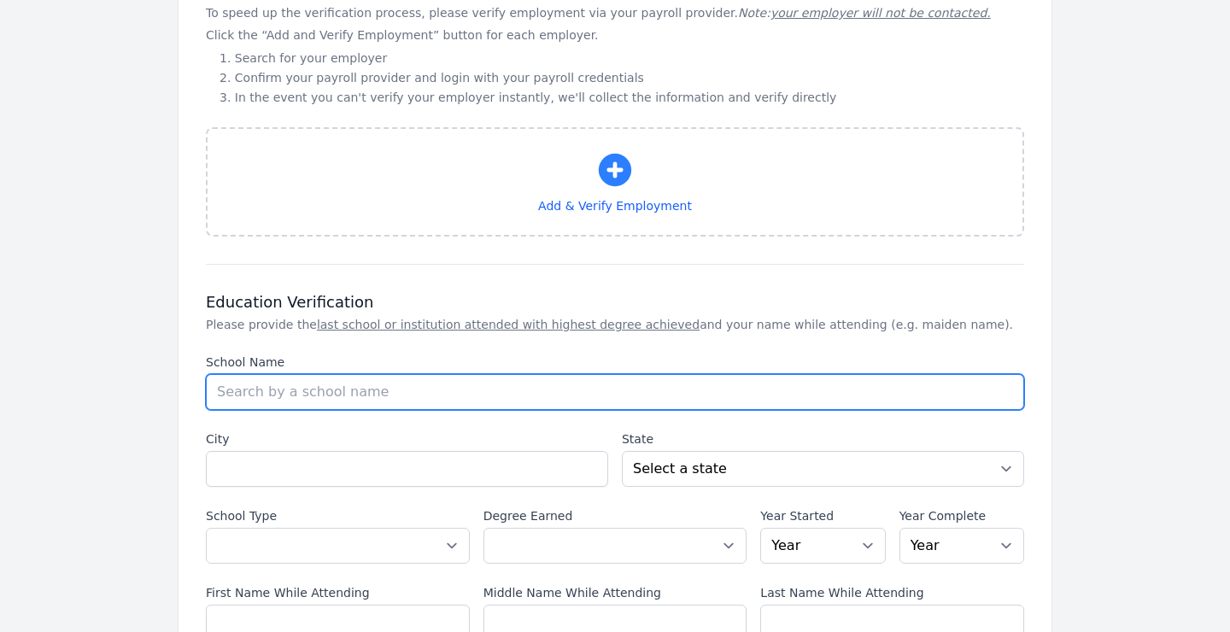
click at [378, 374] on input "School Name" at bounding box center [615, 392] width 818 height 36
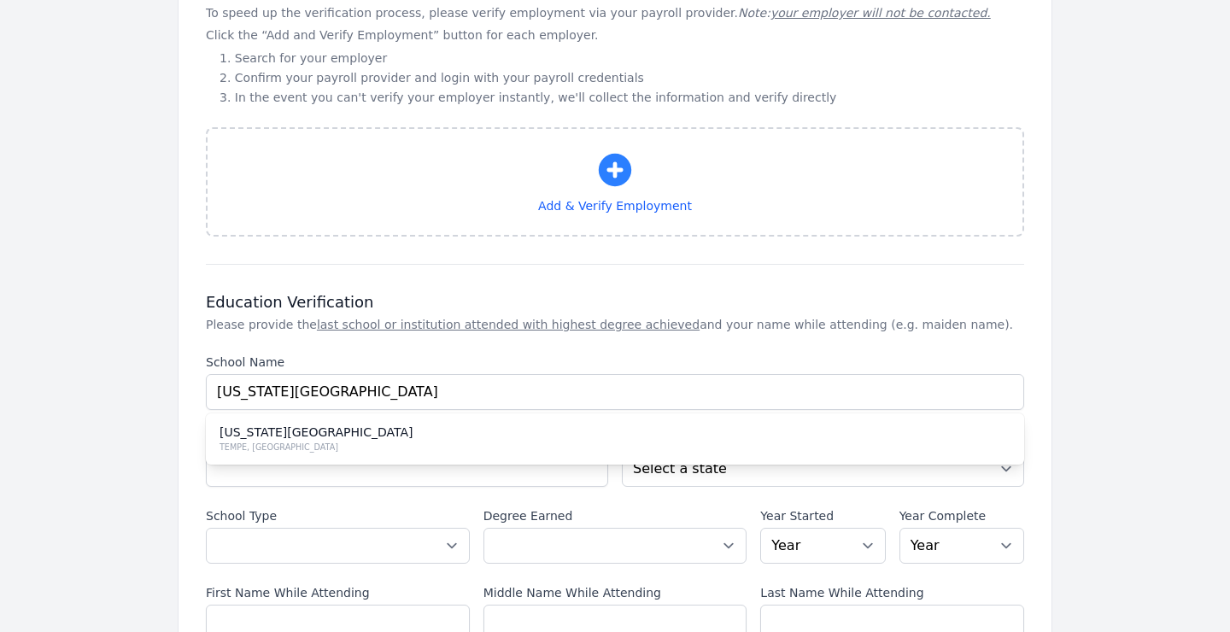
click at [346, 424] on div "[US_STATE][GEOGRAPHIC_DATA]" at bounding box center [614, 432] width 791 height 17
type input "[US_STATE][GEOGRAPHIC_DATA]"
type input "TEMPE"
select select "AZ"
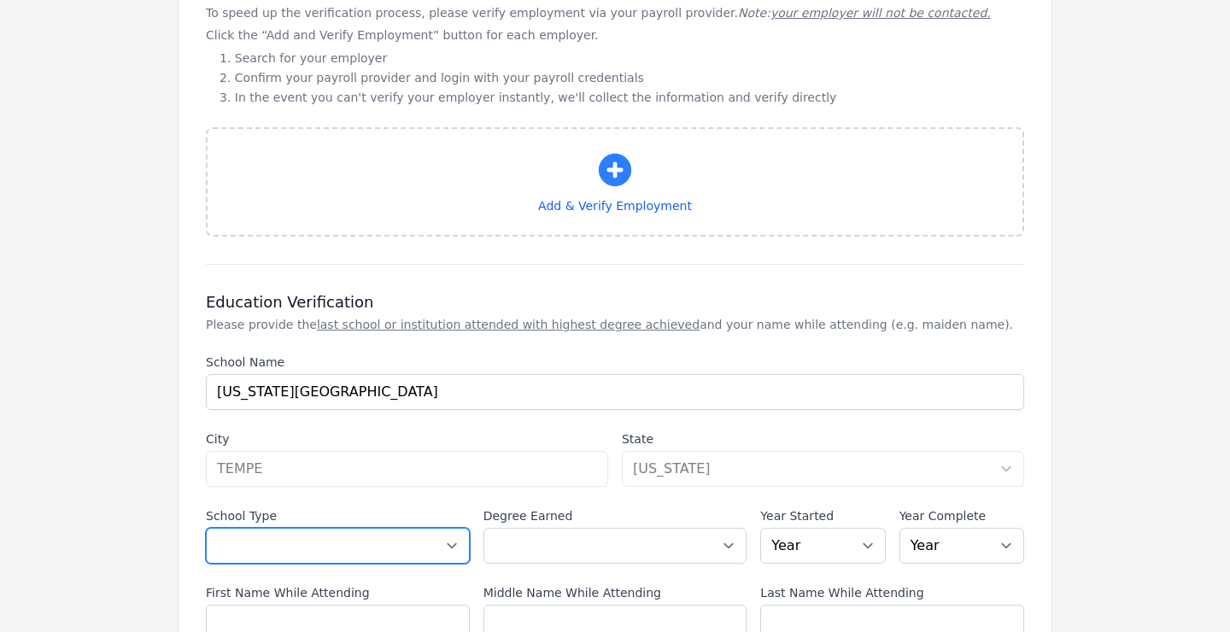
click at [458, 529] on select "Select a School Type High School U.S. College or [GEOGRAPHIC_DATA] (Non-U.S.) O…" at bounding box center [338, 546] width 264 height 36
select select "us_university"
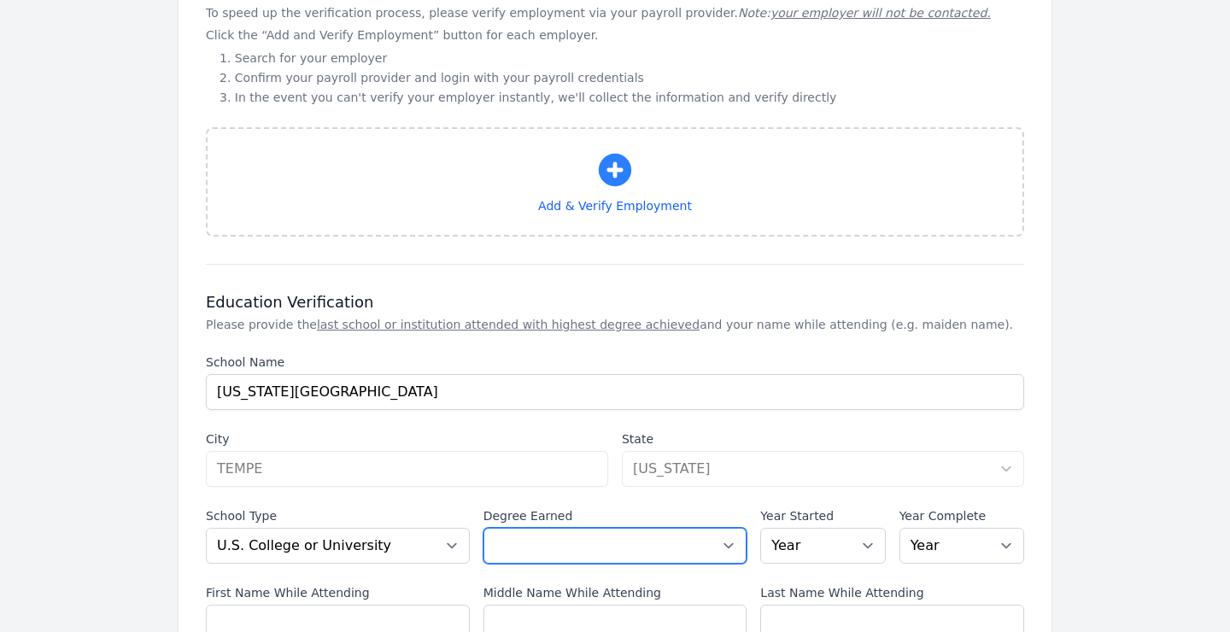
click at [728, 530] on select "Select a Degree No degree or incomplete High School Diploma or GED Associate's …" at bounding box center [615, 546] width 264 height 36
select select "masters"
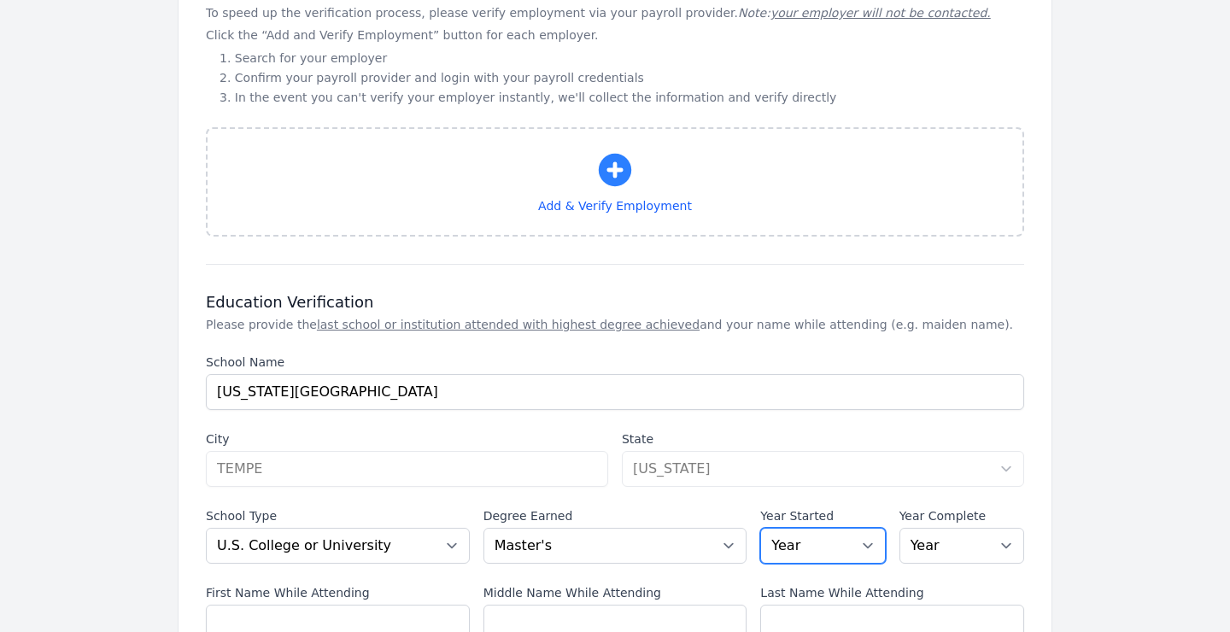
click at [867, 528] on select "Year [DATE] 2024 2023 2022 2021 2020 2019 2018 2017 2016 2015 2014 2013 2012 20…" at bounding box center [822, 546] width 125 height 36
select select "2016"
click at [1006, 528] on select "Year [DATE] 2024 2023 2022 2021 2020 2019 2018 2017 2016 2015 2014 2013 2012 20…" at bounding box center [961, 546] width 125 height 36
select select "2017"
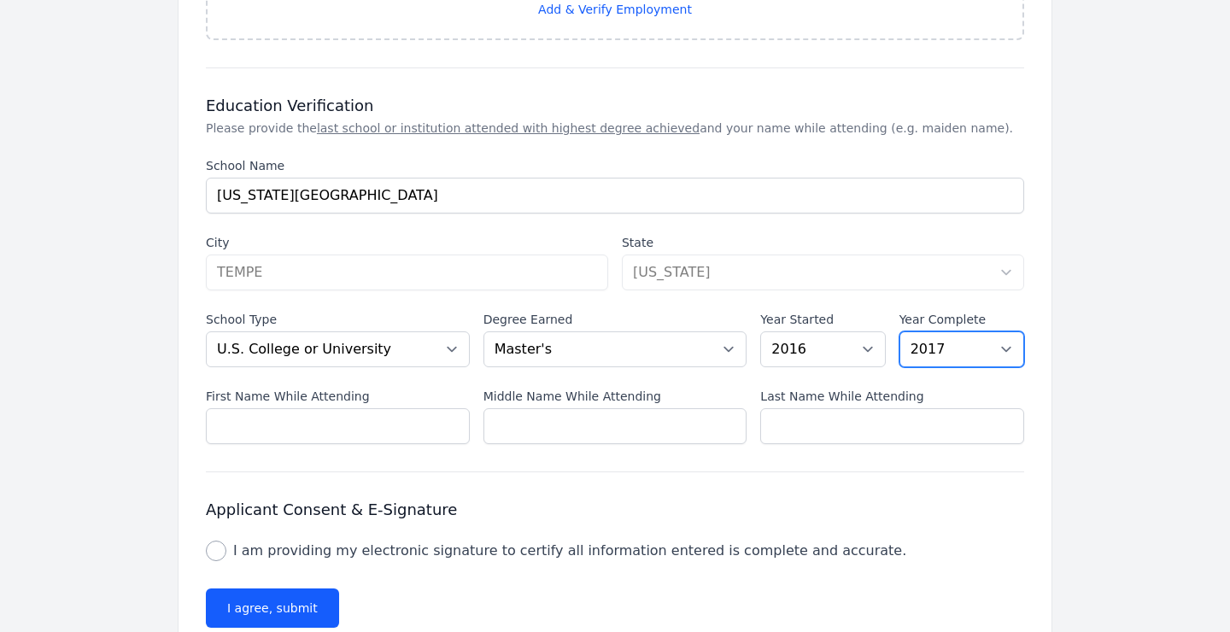
scroll to position [1529, 0]
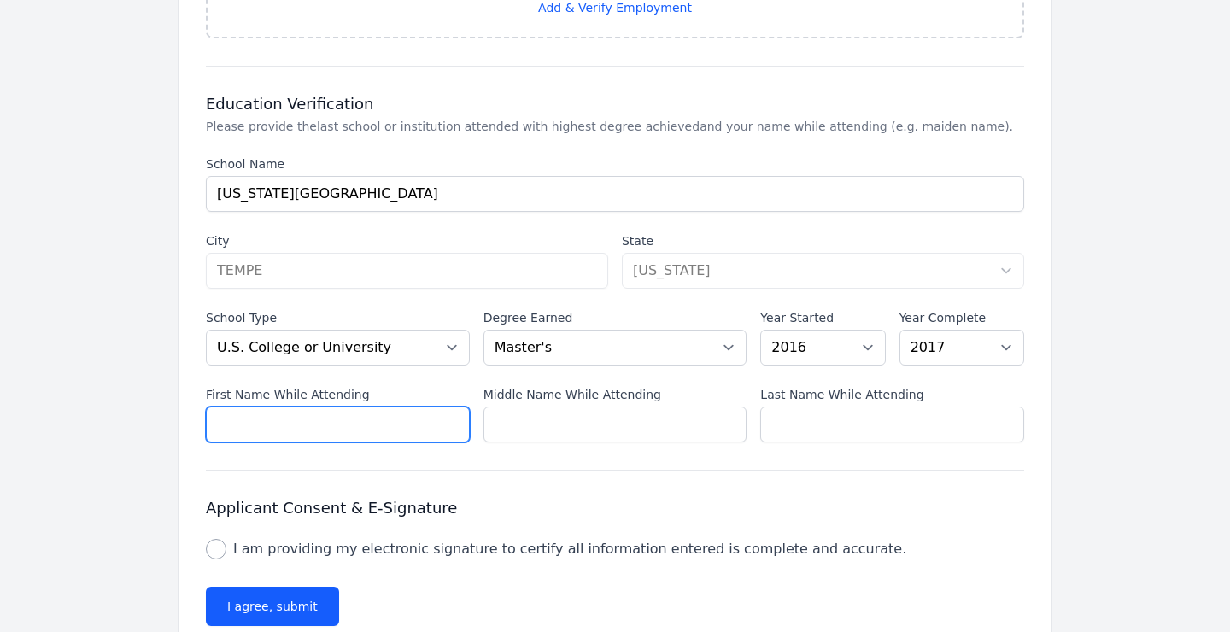
click at [266, 407] on input "First Name While Attending" at bounding box center [338, 425] width 264 height 36
type input "Franklin"
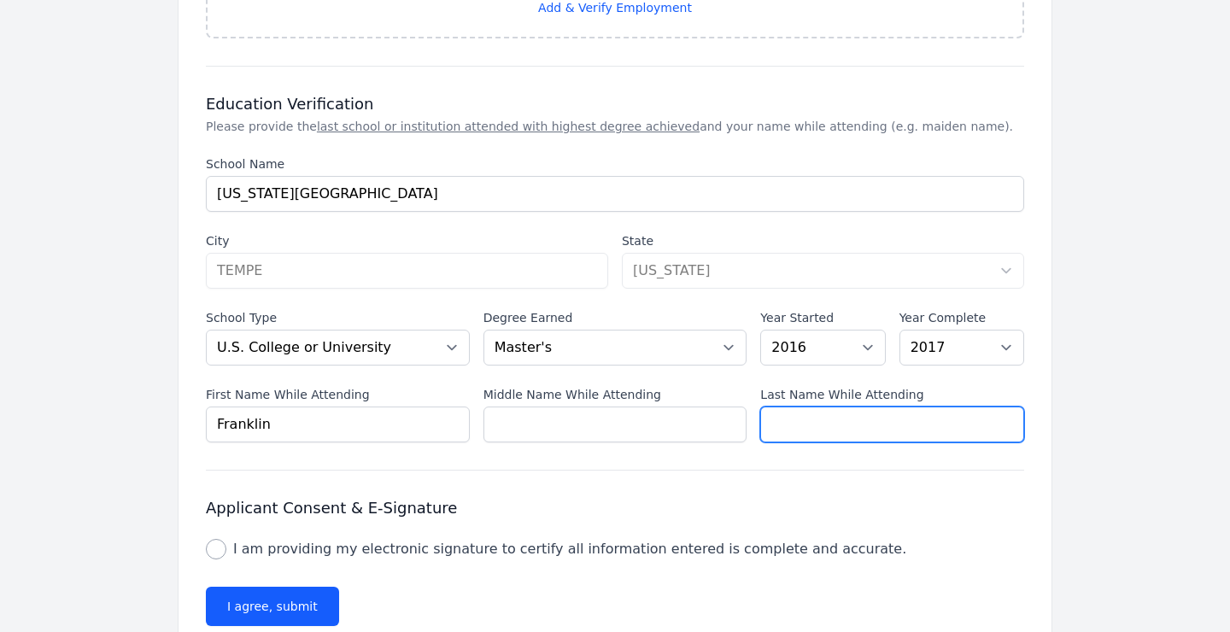
click at [888, 409] on input "Last Name While Attending" at bounding box center [892, 425] width 264 height 36
click at [793, 409] on input "Last Name While Attending" at bounding box center [892, 425] width 264 height 36
type input "[PERSON_NAME]"
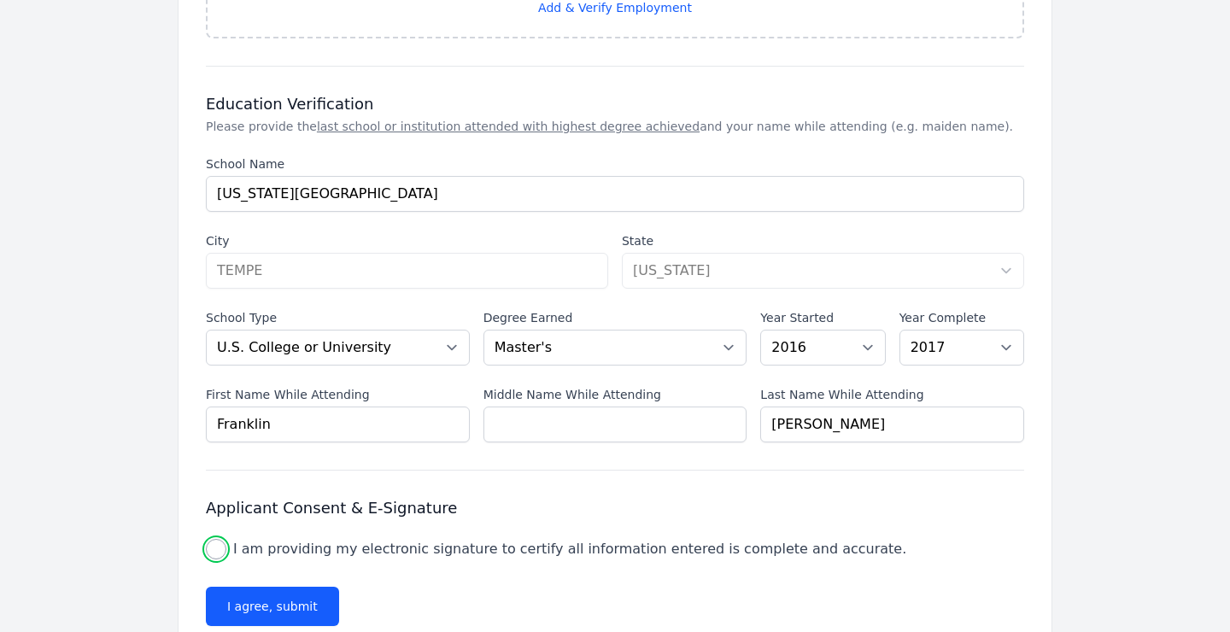
click at [215, 539] on input "I am providing my electronic signature to certify all information entered is co…" at bounding box center [216, 549] width 20 height 20
checkbox input "true"
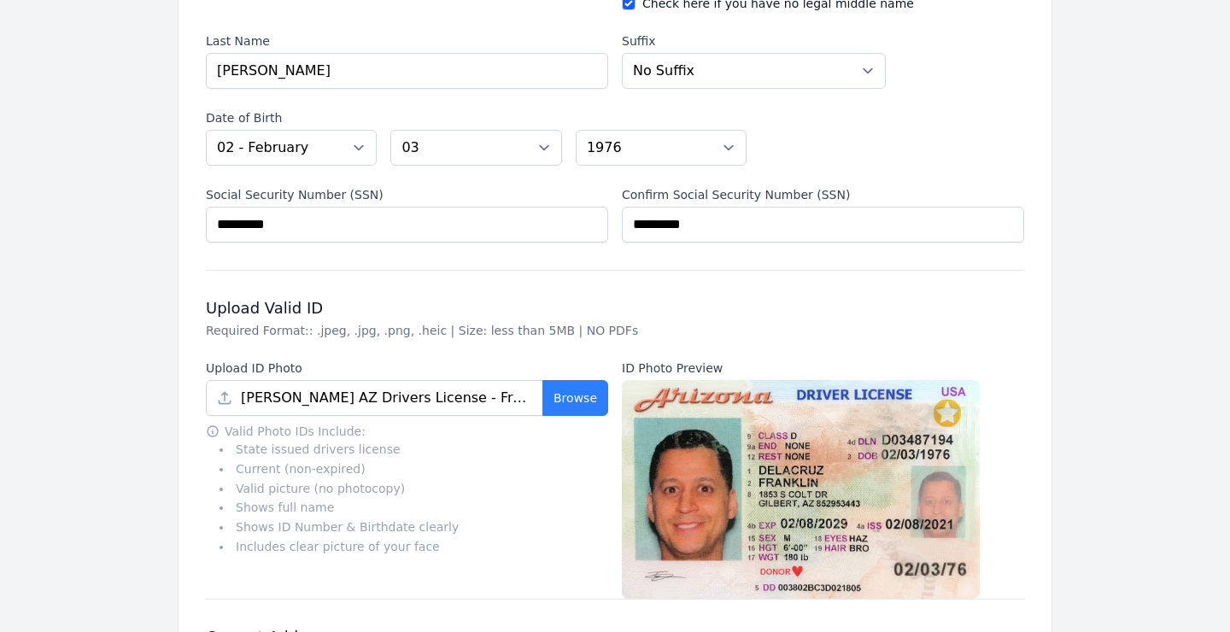
scroll to position [343, 0]
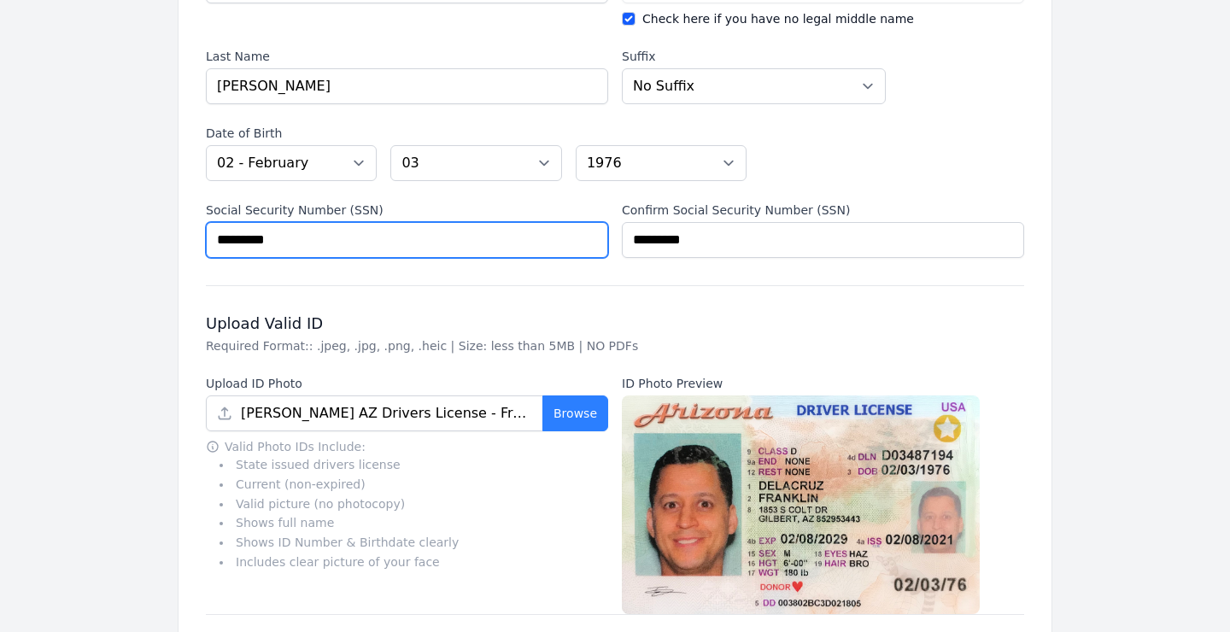
click at [241, 242] on input "*********" at bounding box center [407, 240] width 402 height 36
click at [259, 240] on input "*********" at bounding box center [407, 240] width 402 height 36
type input "*********"
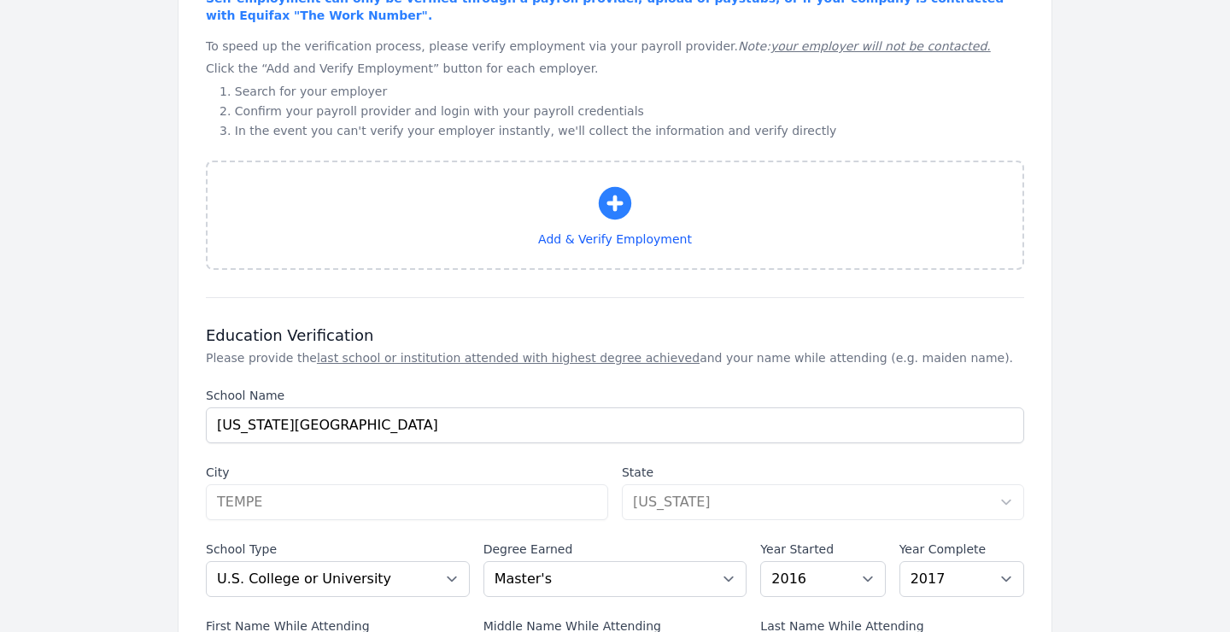
scroll to position [1561, 0]
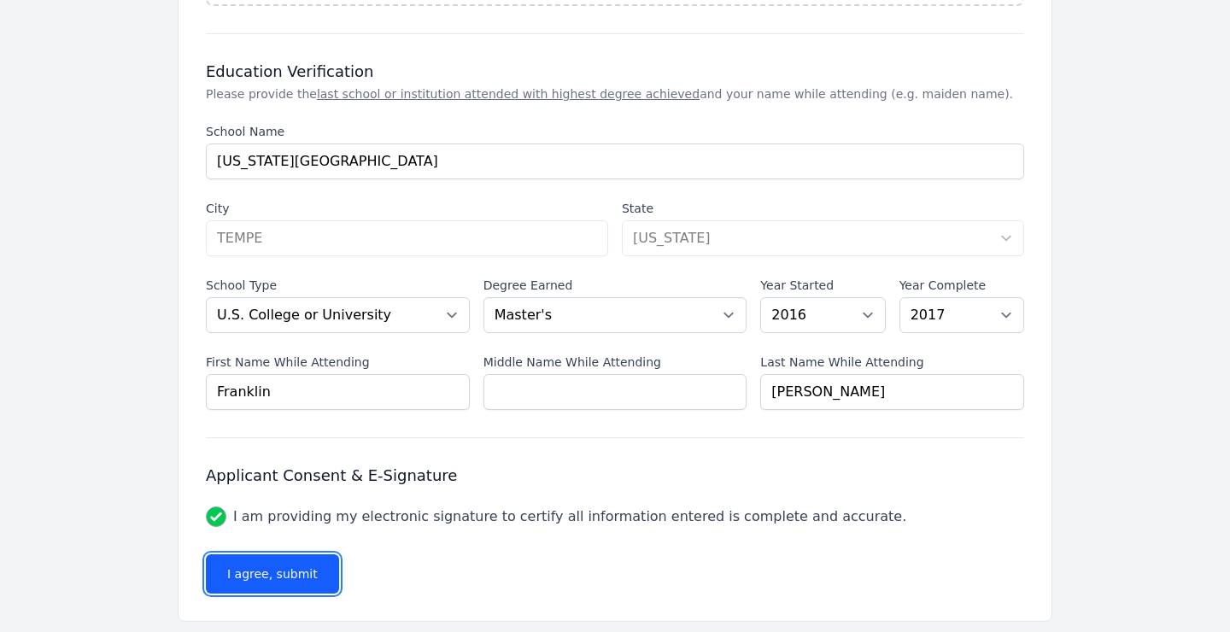
click at [285, 554] on button "I agree, submit" at bounding box center [272, 573] width 133 height 39
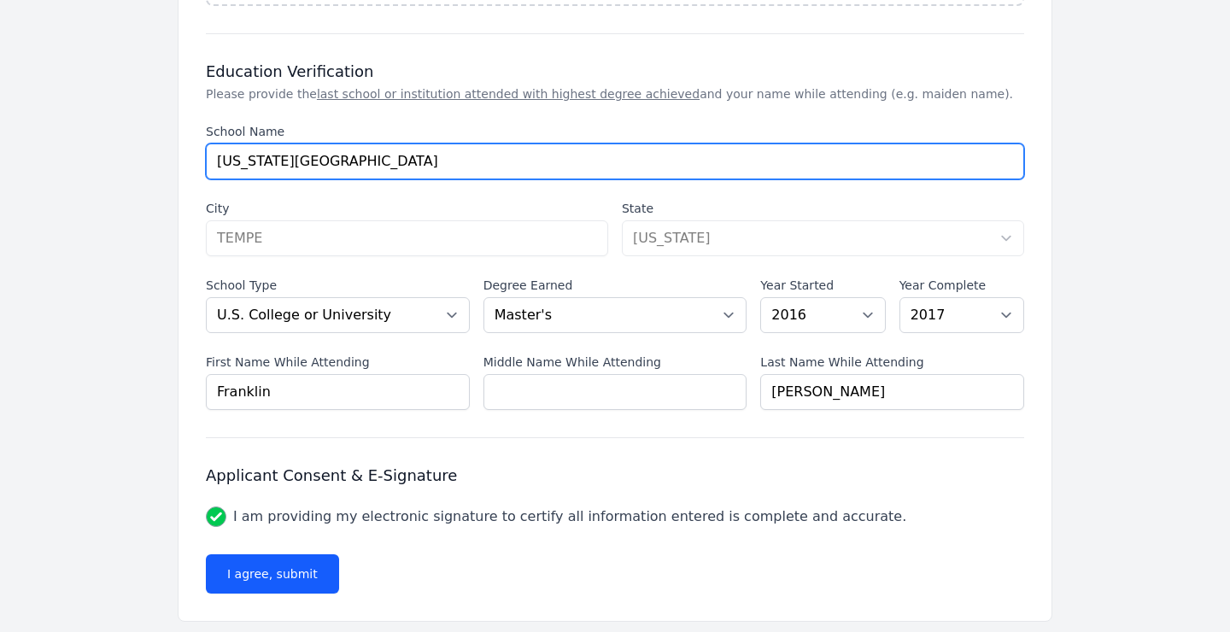
click at [436, 147] on input "[US_STATE][GEOGRAPHIC_DATA]" at bounding box center [615, 161] width 818 height 36
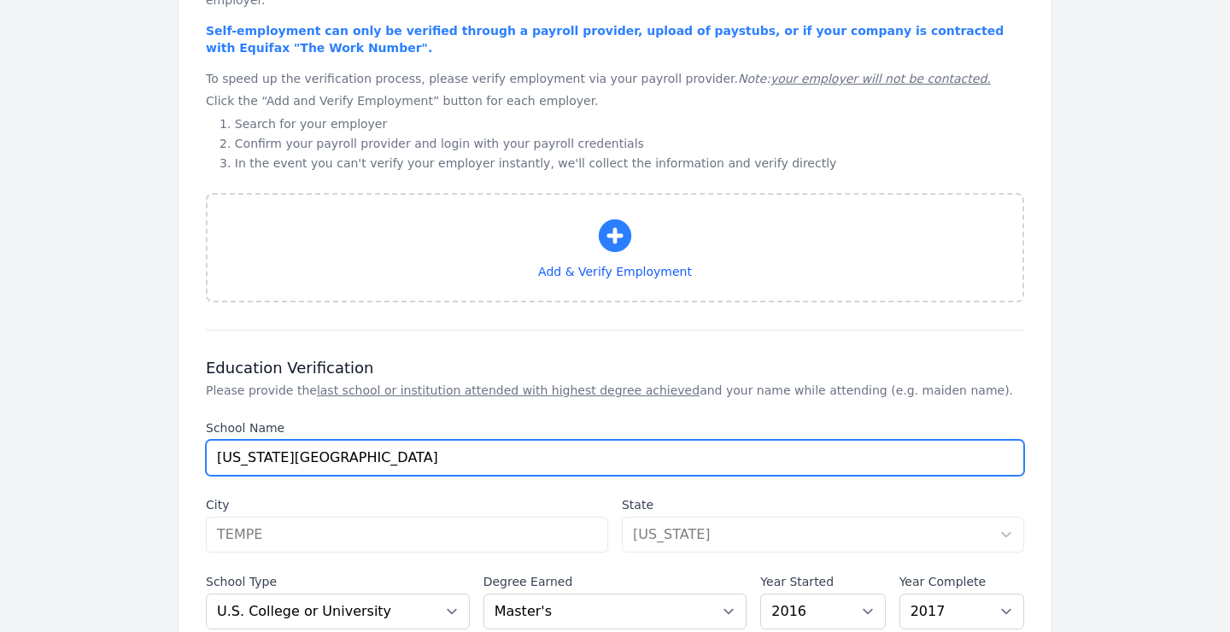
scroll to position [1255, 0]
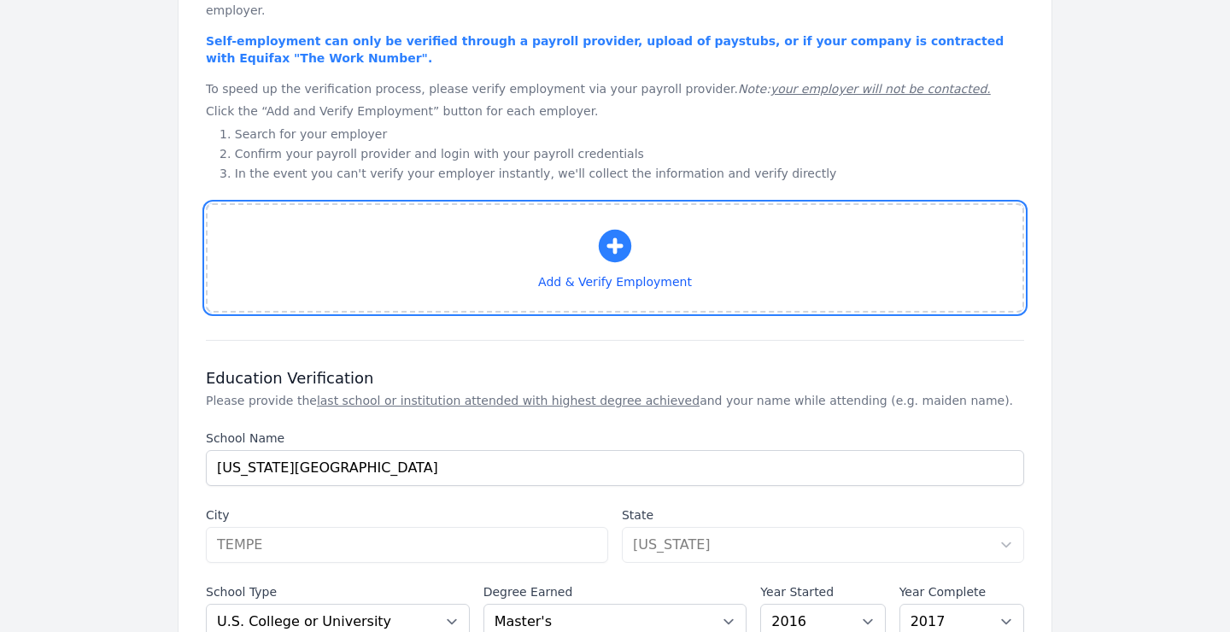
click at [619, 230] on icon "button" at bounding box center [614, 245] width 41 height 41
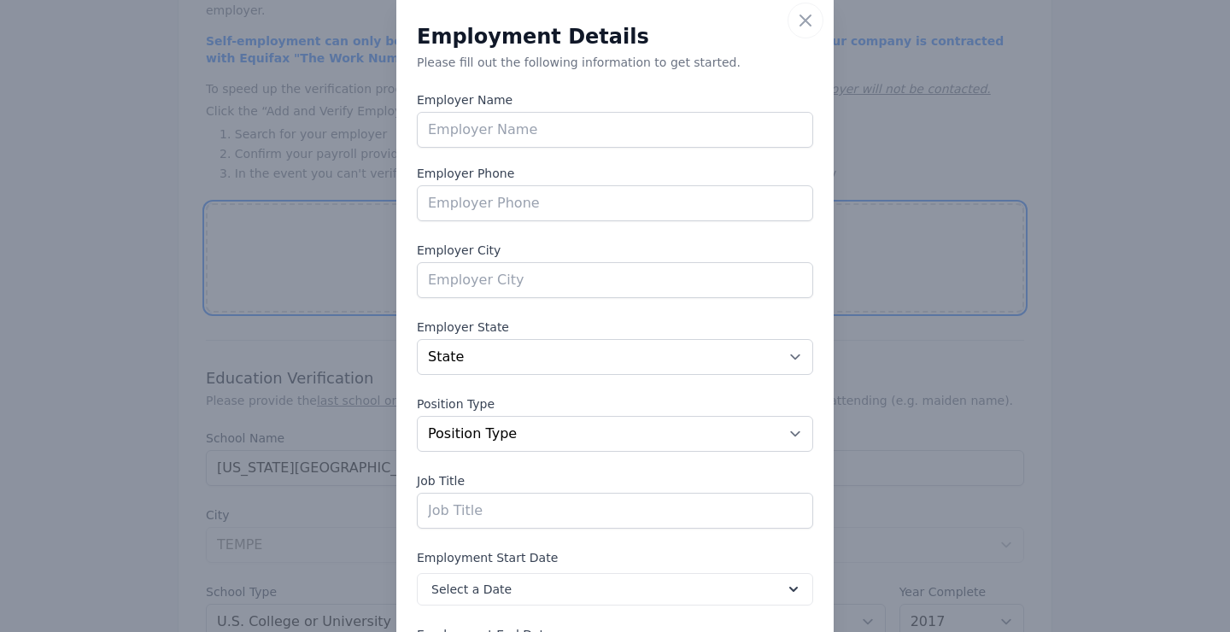
scroll to position [37, 0]
click at [803, 20] on icon "button" at bounding box center [805, 19] width 10 height 10
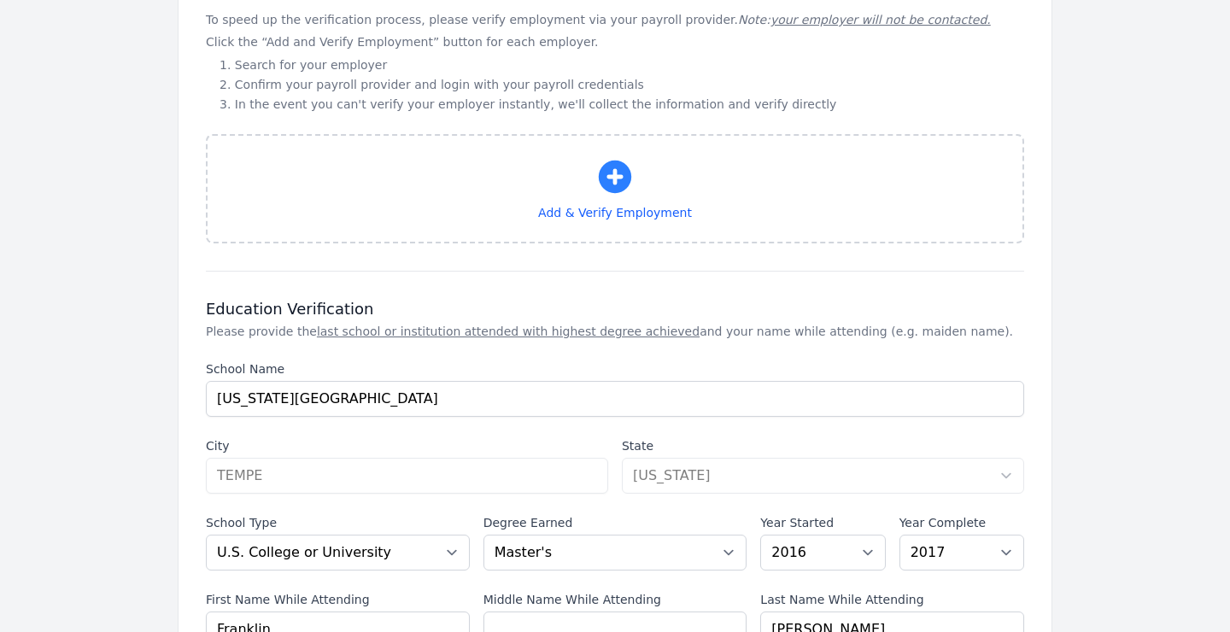
scroll to position [1518, 0]
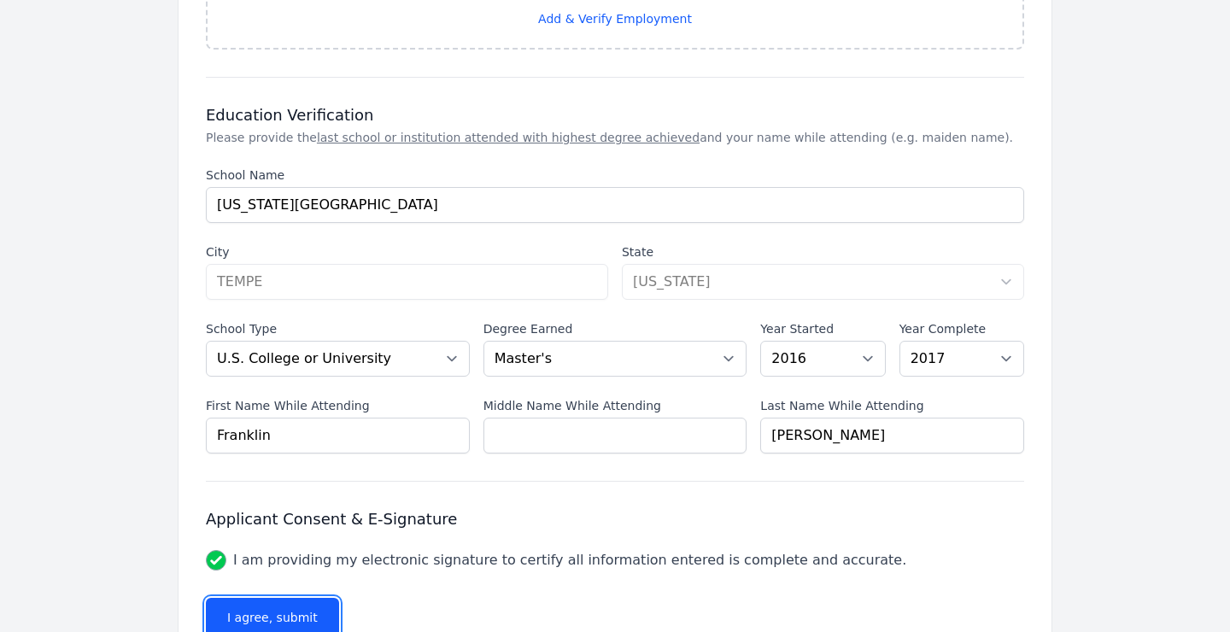
click at [291, 598] on button "I agree, submit" at bounding box center [272, 617] width 133 height 39
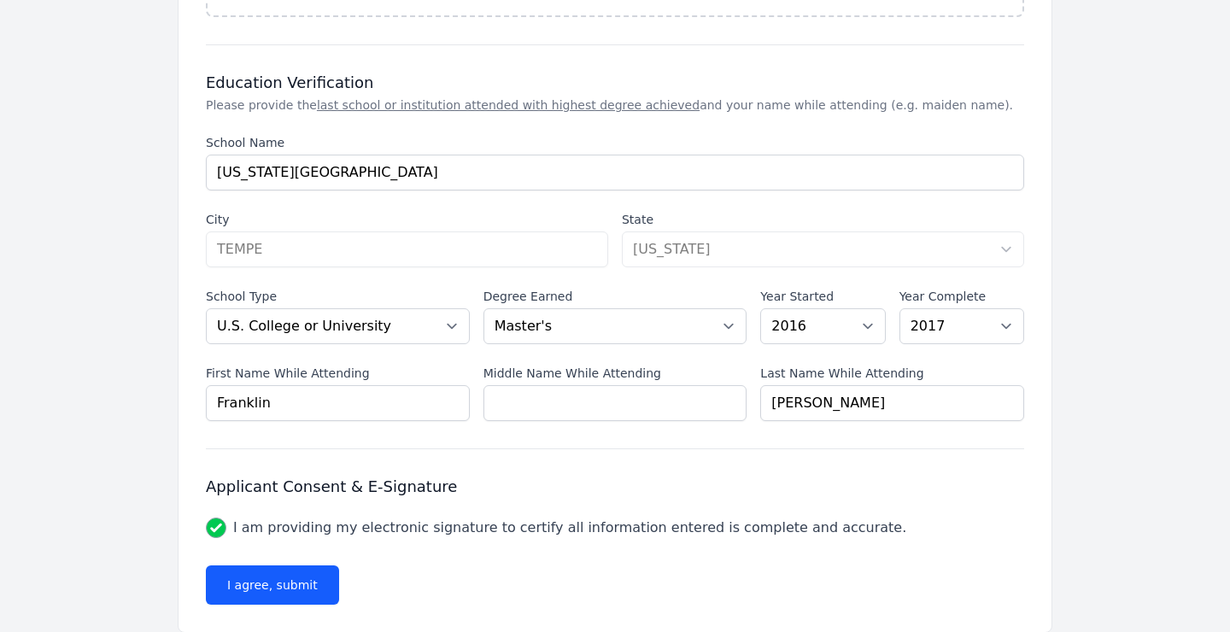
scroll to position [1561, 0]
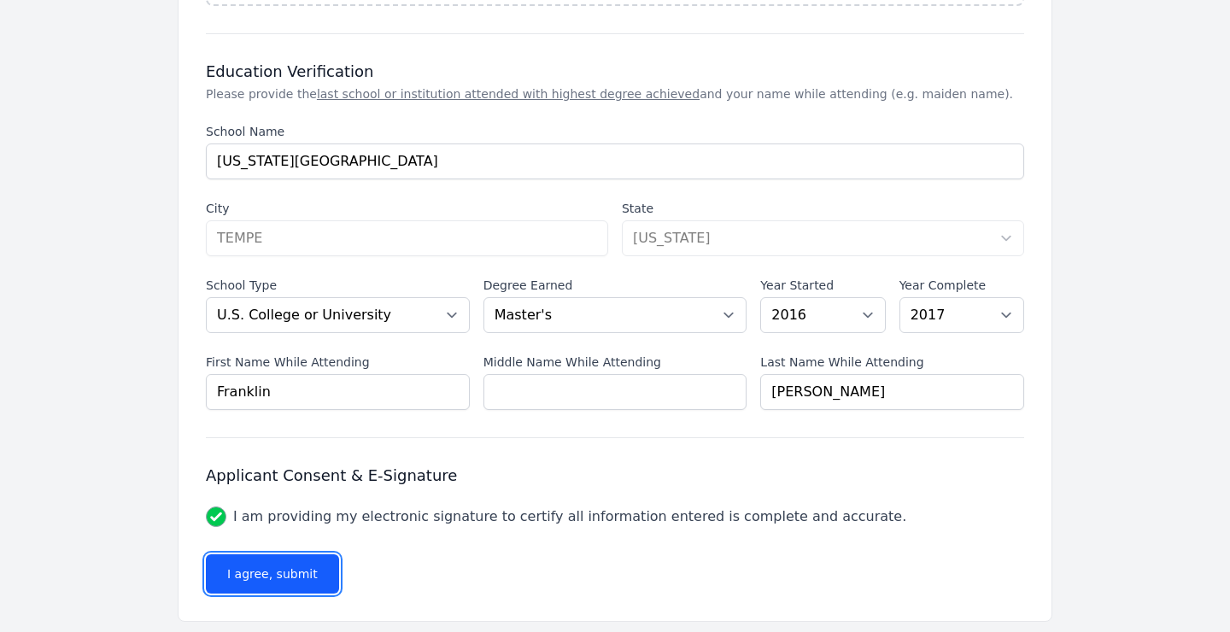
click at [246, 561] on button "I agree, submit" at bounding box center [272, 573] width 133 height 39
